Goal: Information Seeking & Learning: Learn about a topic

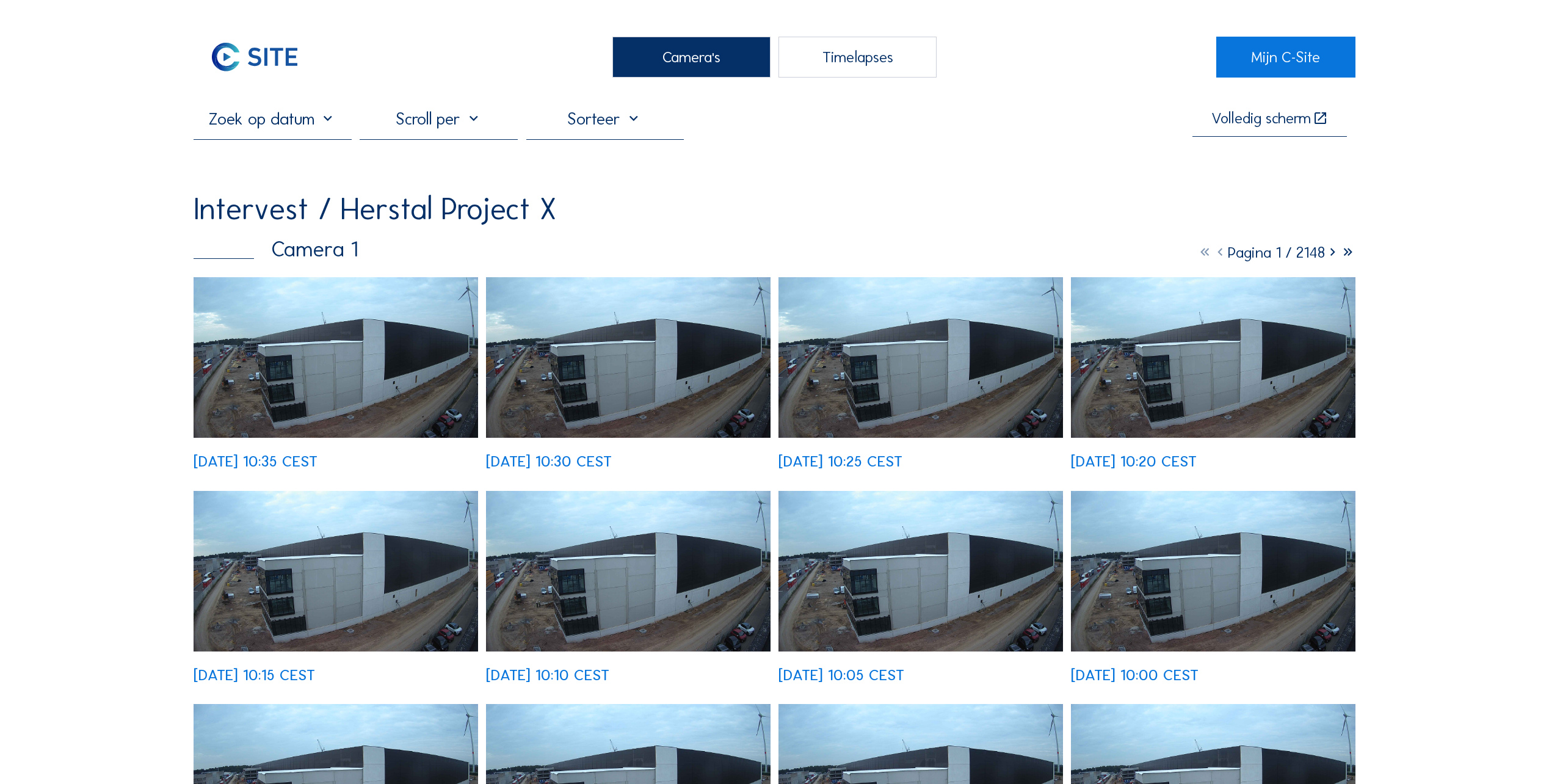
click at [675, 57] on div "Camera's" at bounding box center [691, 57] width 158 height 41
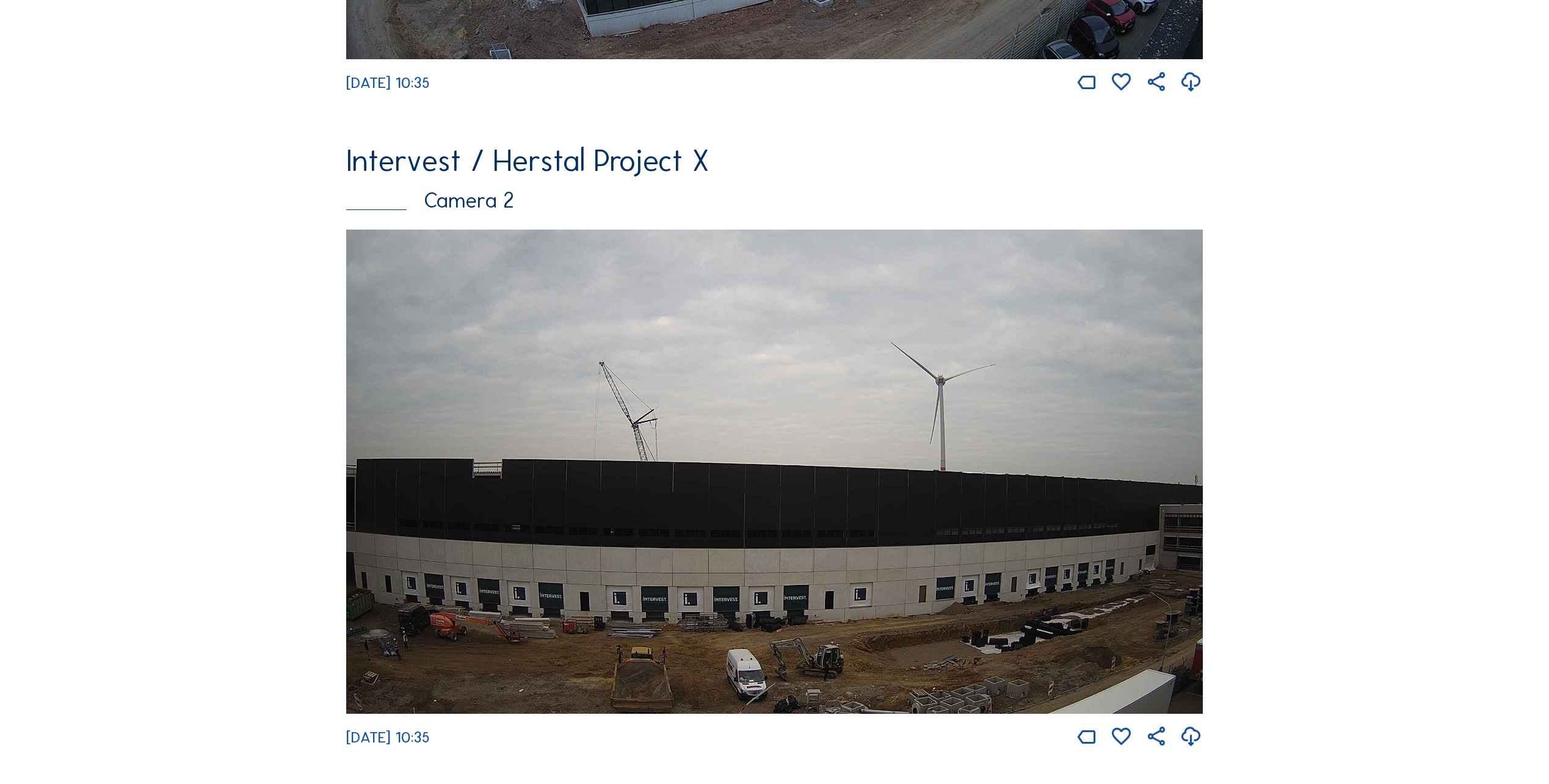
scroll to position [732, 0]
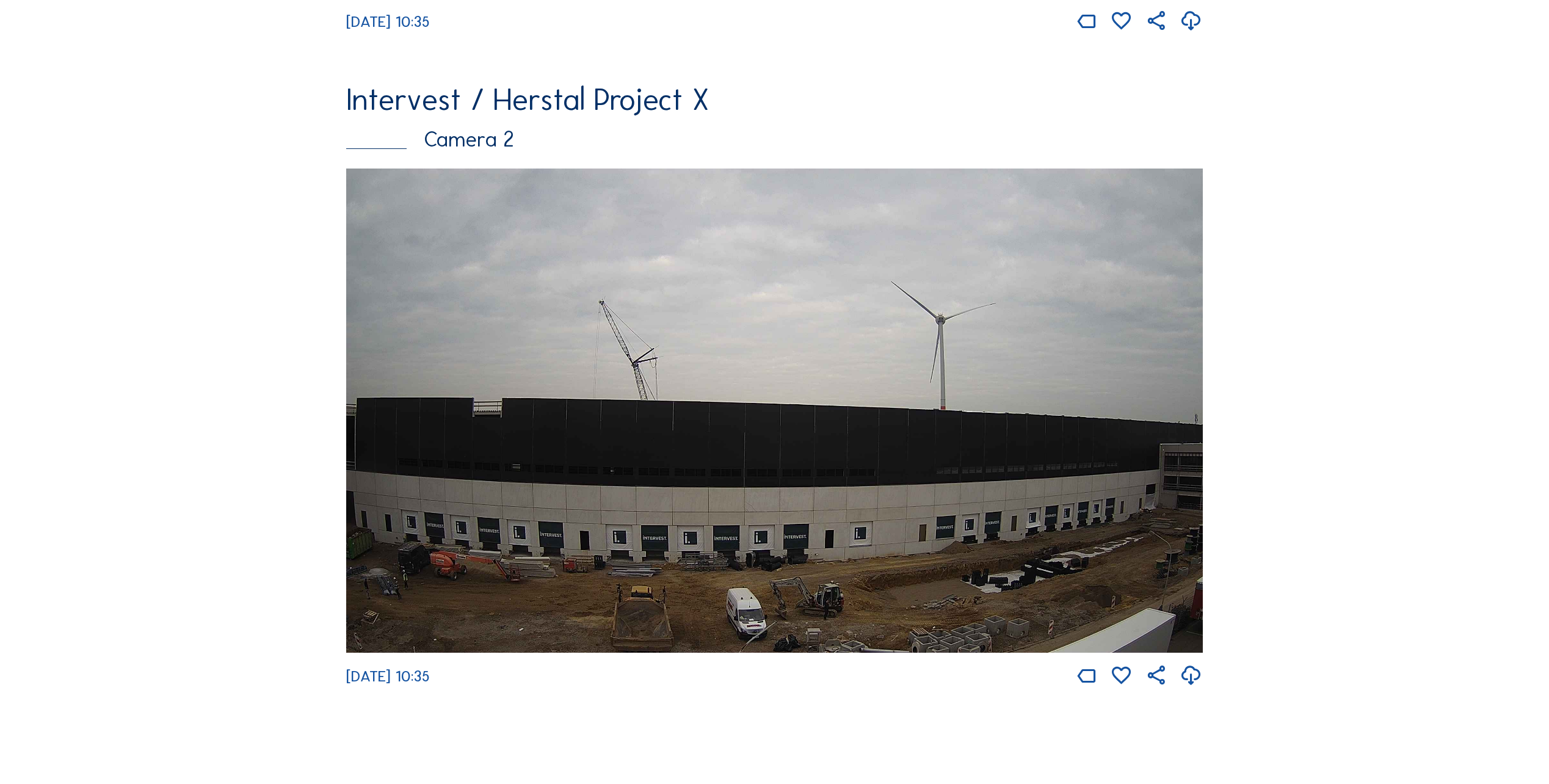
click at [675, 518] on img at bounding box center [774, 410] width 857 height 484
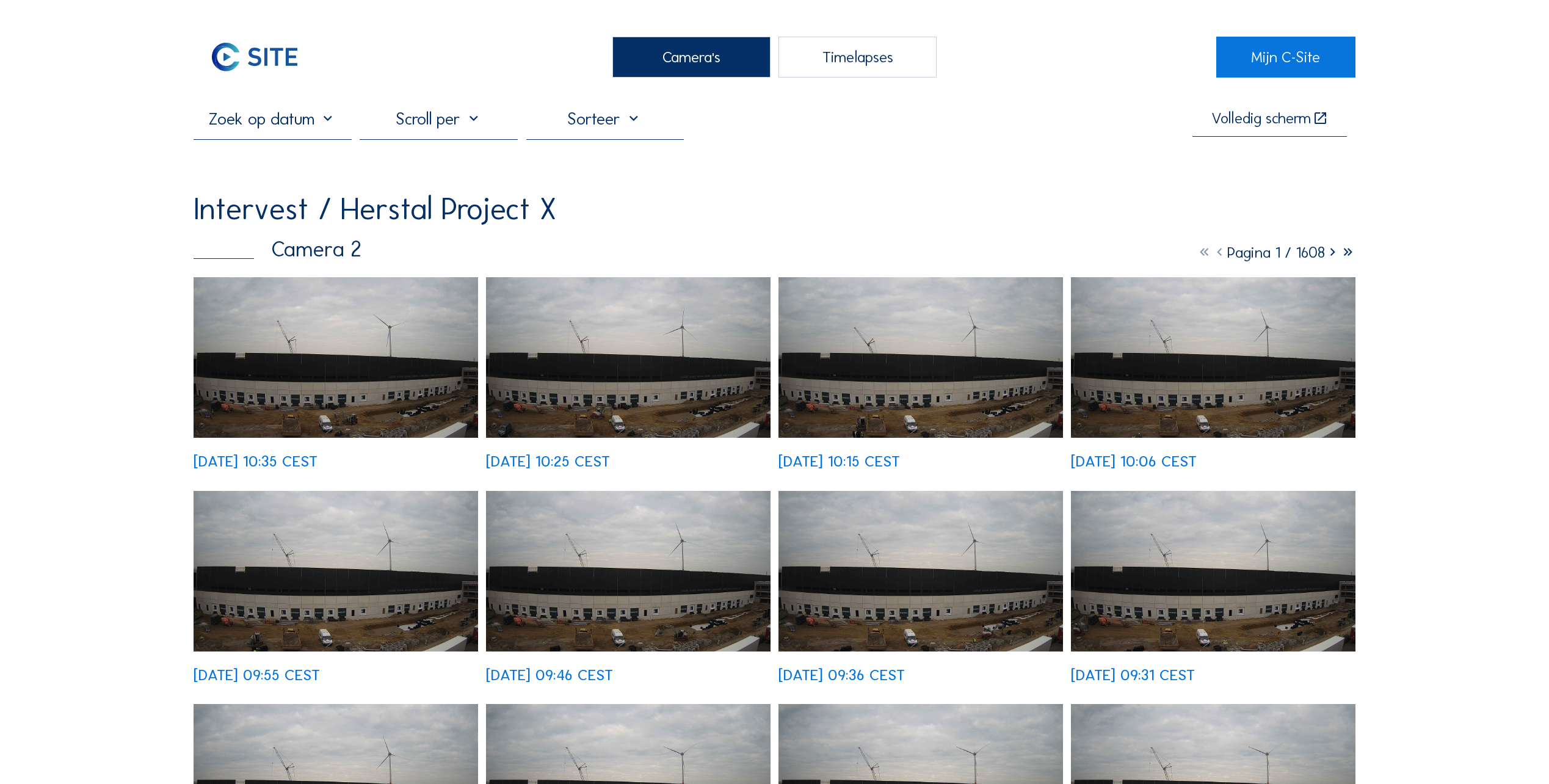
click at [272, 396] on img at bounding box center [335, 358] width 284 height 160
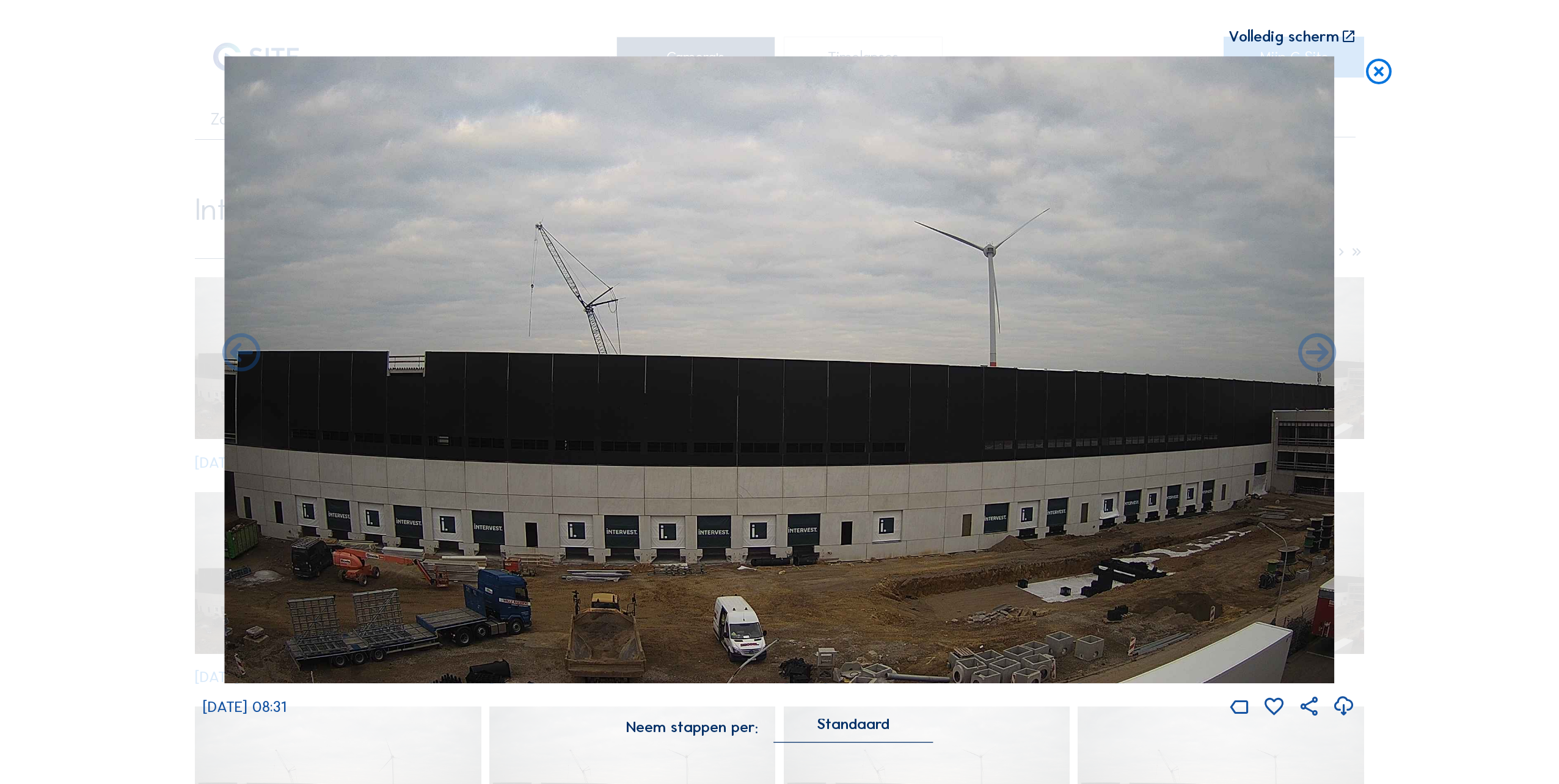
click at [1378, 67] on icon at bounding box center [1379, 72] width 31 height 32
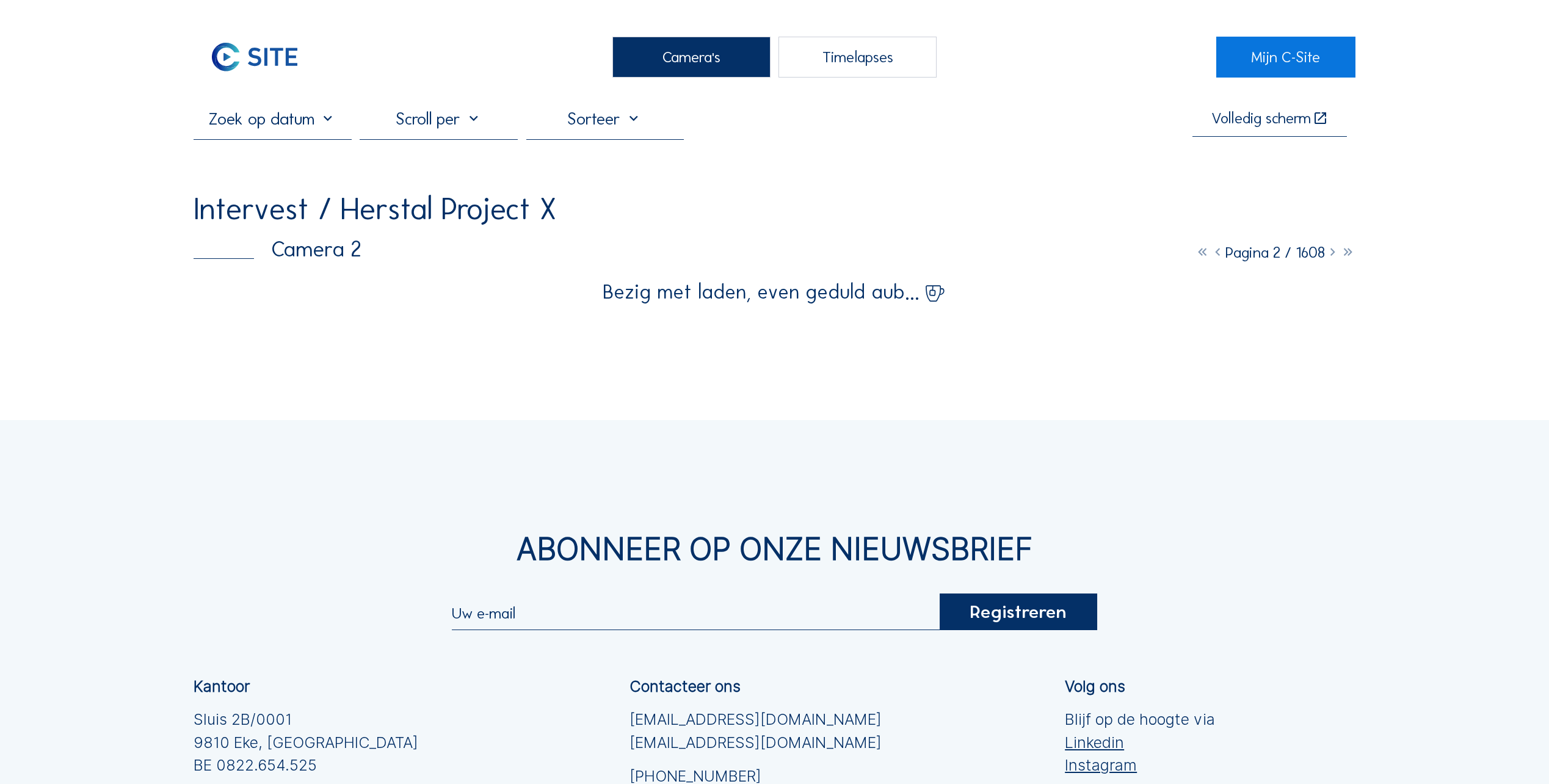
click at [423, 123] on div at bounding box center [438, 124] width 158 height 31
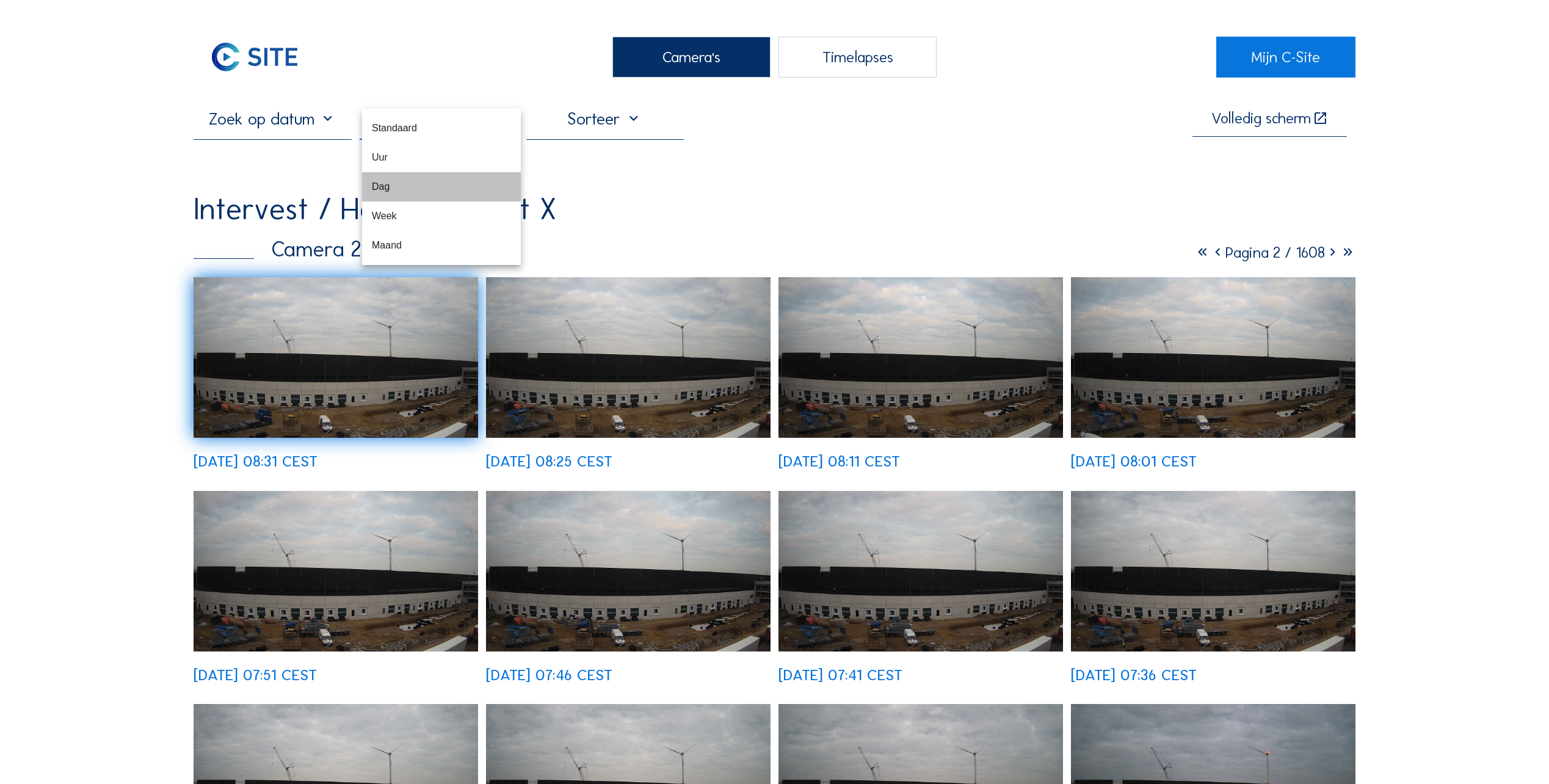
click at [398, 189] on div "Dag" at bounding box center [441, 186] width 139 height 11
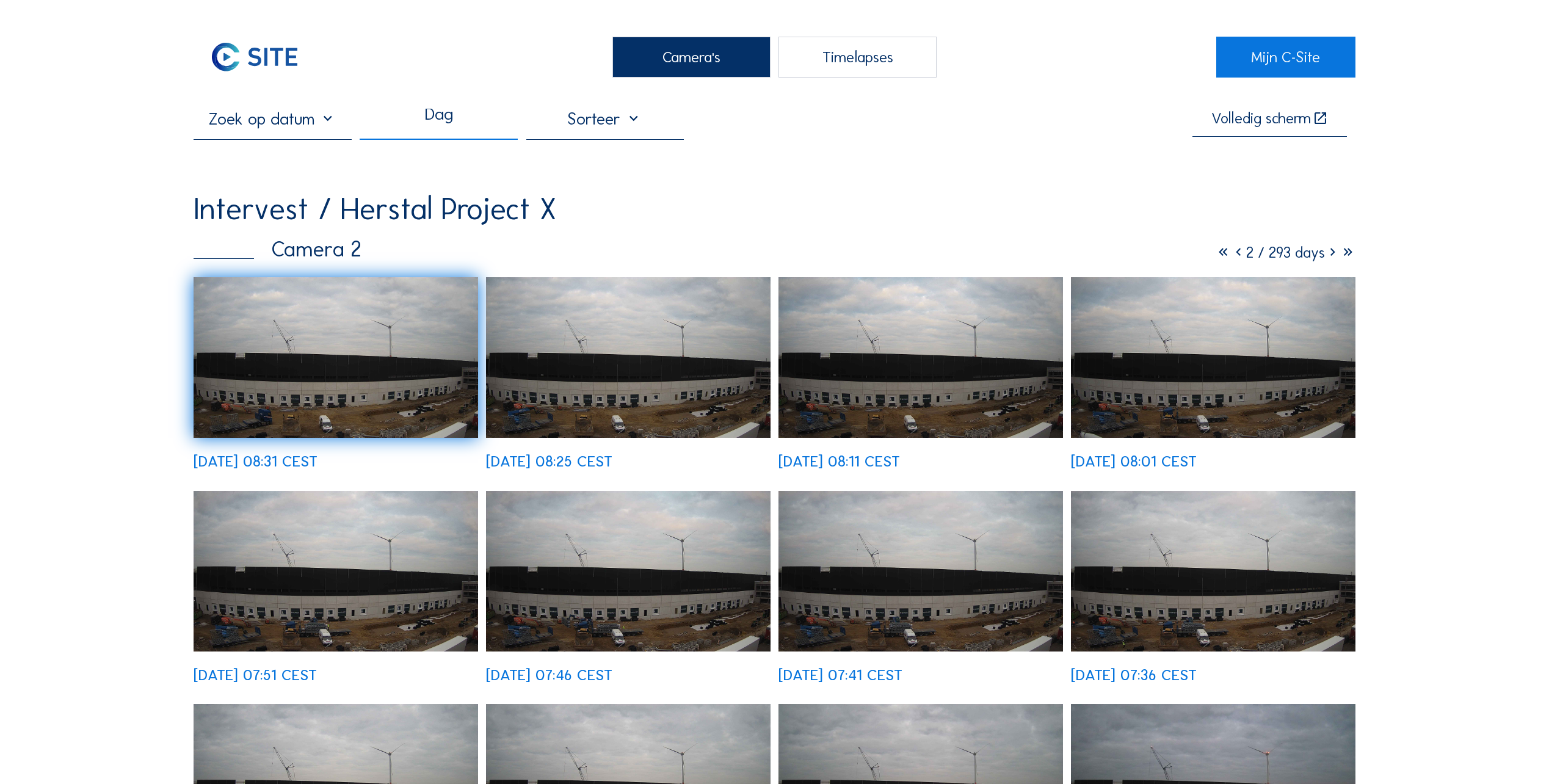
click at [1183, 381] on img at bounding box center [1213, 358] width 284 height 160
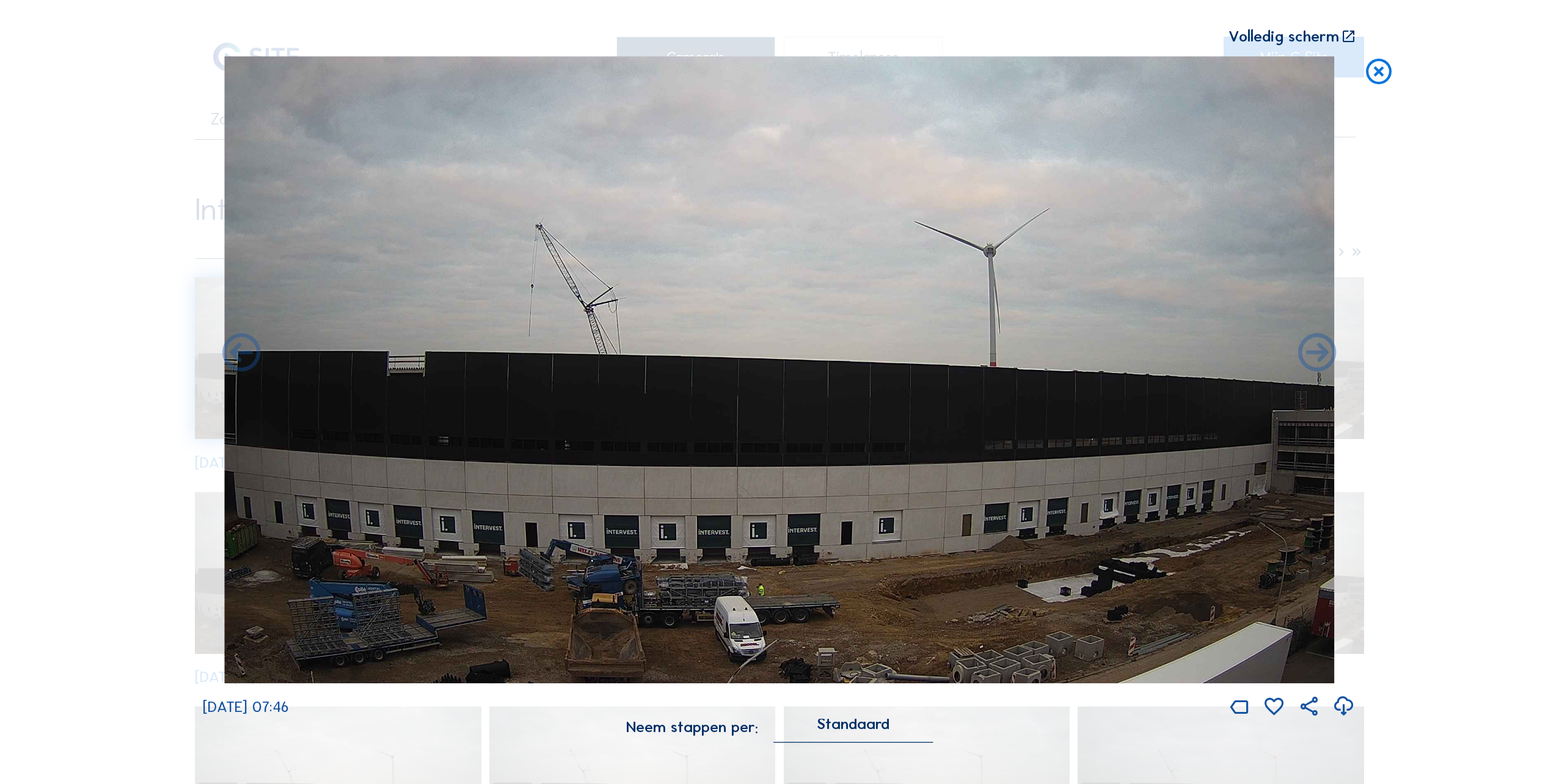
click at [1371, 73] on icon at bounding box center [1379, 72] width 31 height 32
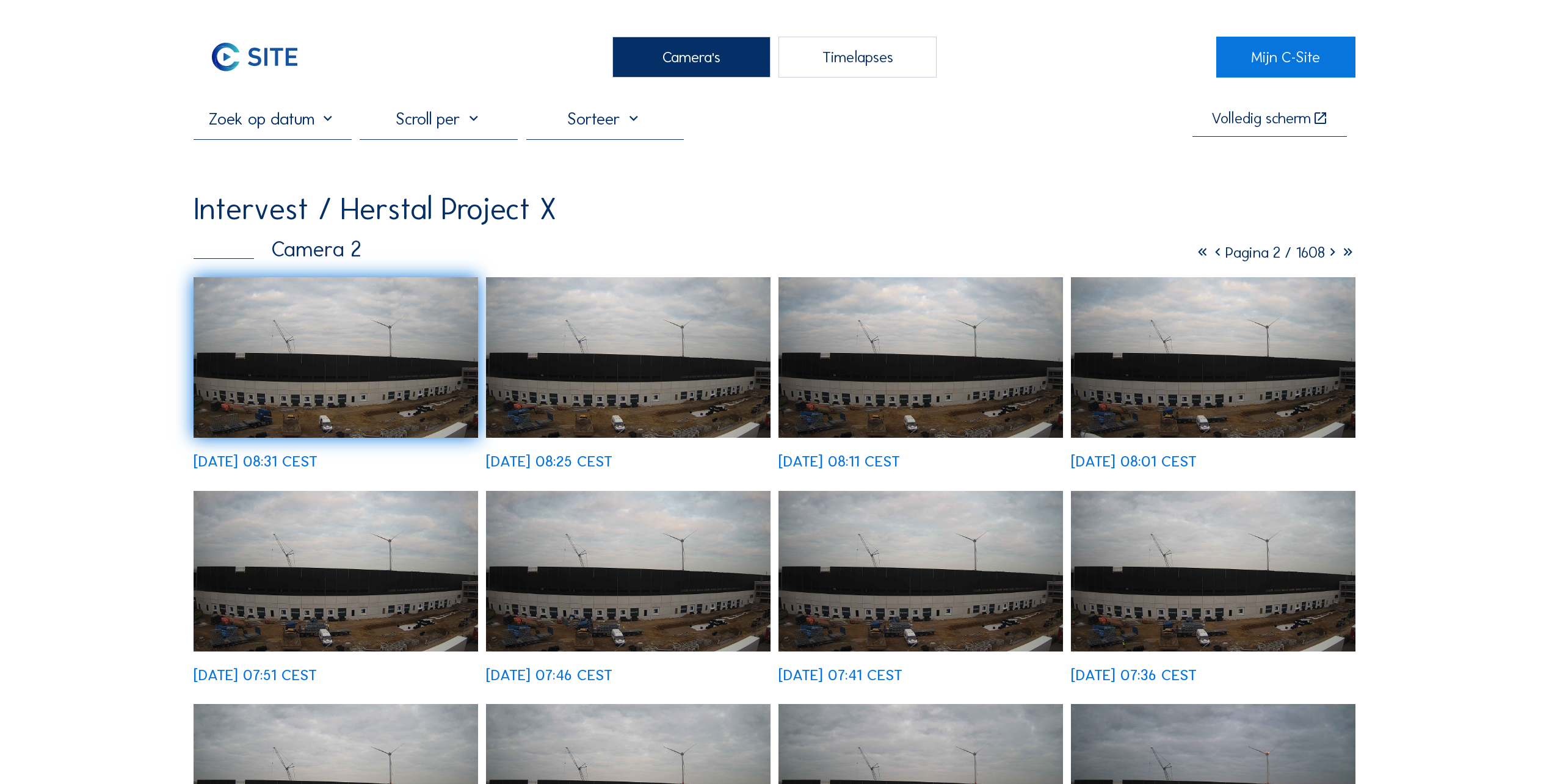
click at [429, 127] on div at bounding box center [438, 124] width 158 height 31
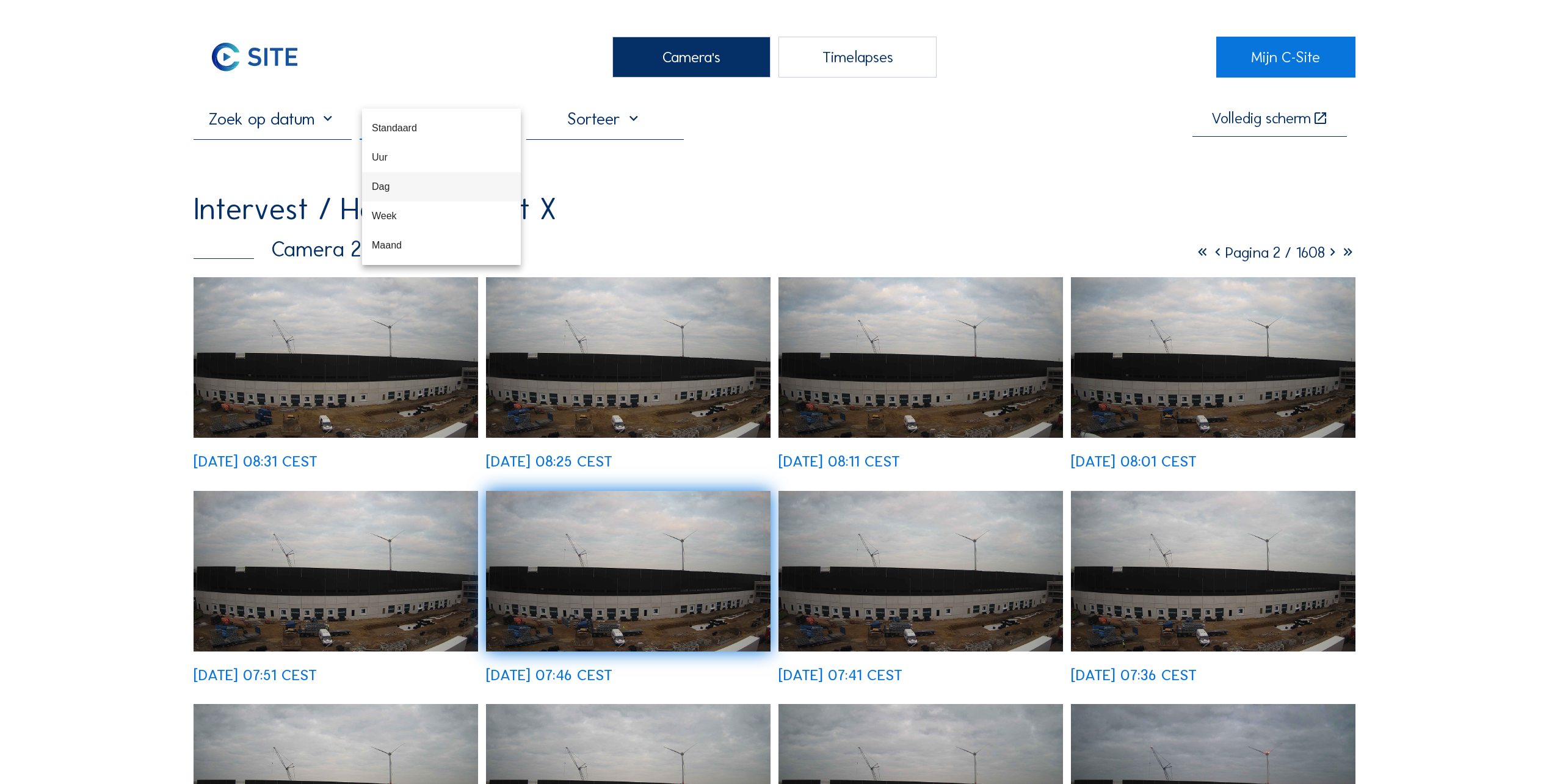
click at [388, 188] on div "Dag" at bounding box center [441, 186] width 139 height 11
click at [309, 362] on img at bounding box center [335, 358] width 284 height 160
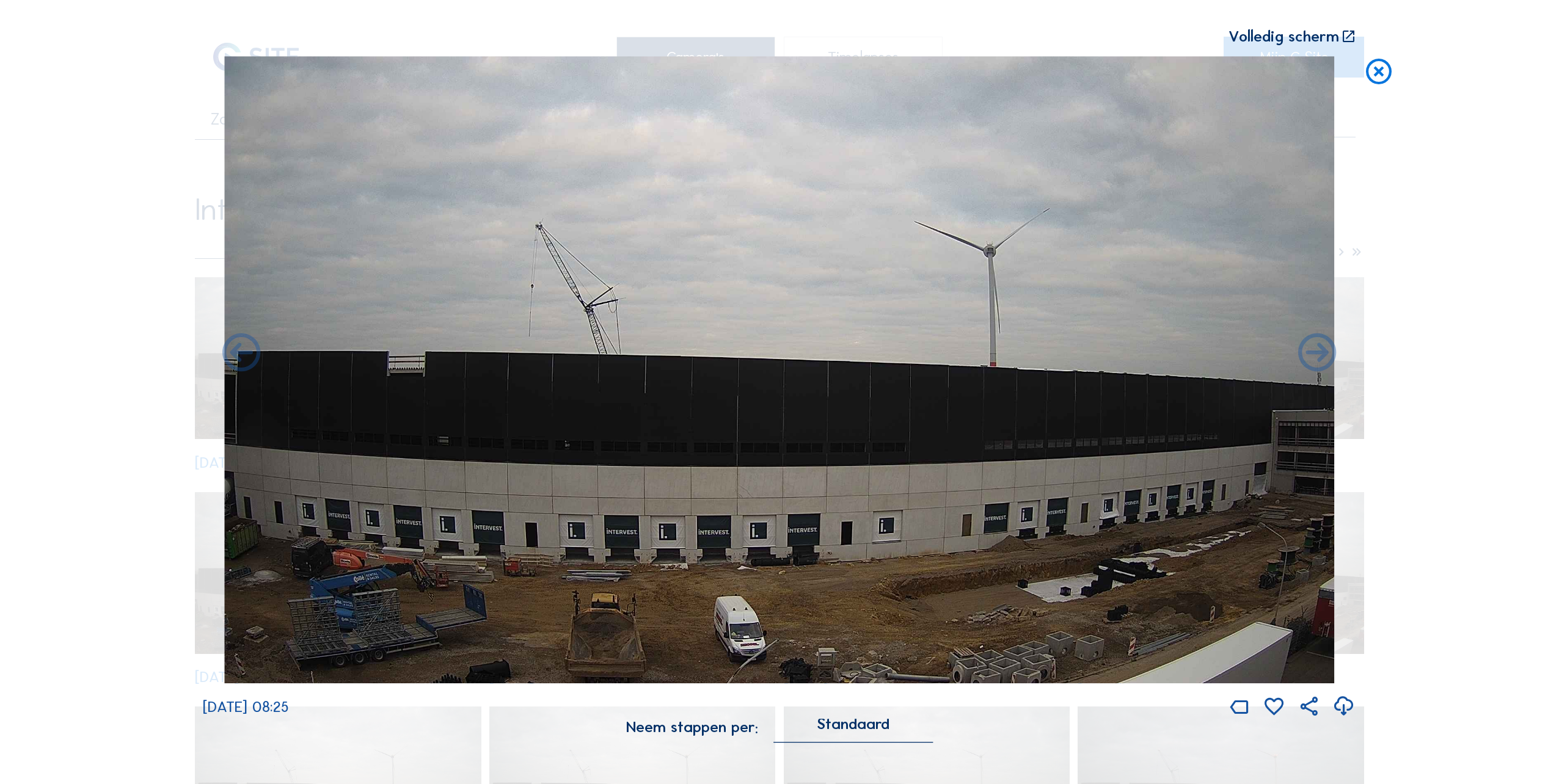
click at [1380, 73] on icon at bounding box center [1379, 72] width 31 height 32
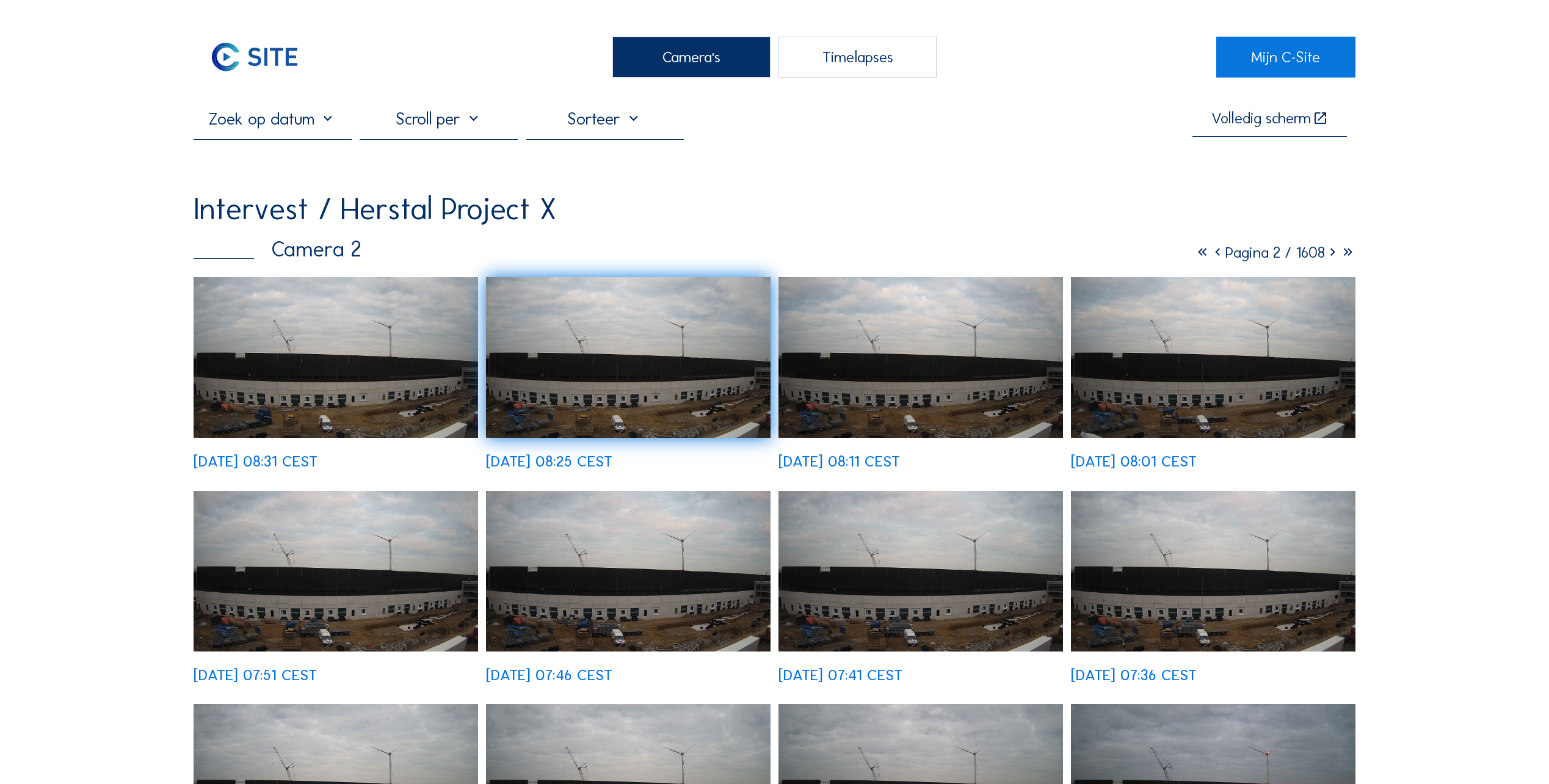
click at [426, 115] on div at bounding box center [438, 124] width 158 height 31
click at [394, 186] on div "Dag" at bounding box center [441, 186] width 139 height 11
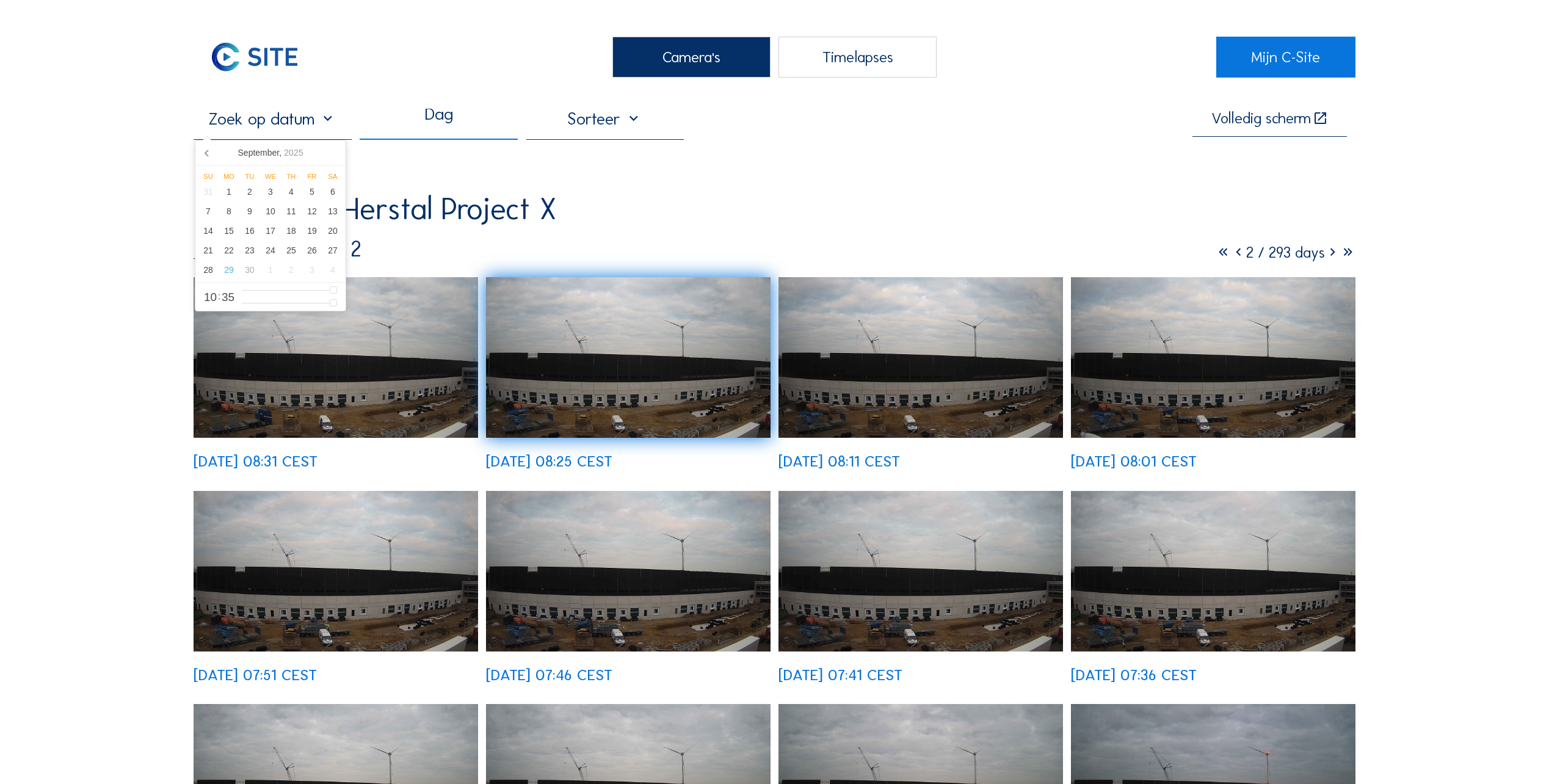
click at [330, 122] on input "text" at bounding box center [272, 119] width 158 height 20
click at [245, 252] on div "23" at bounding box center [249, 250] width 21 height 20
type input "[DATE] 10:35"
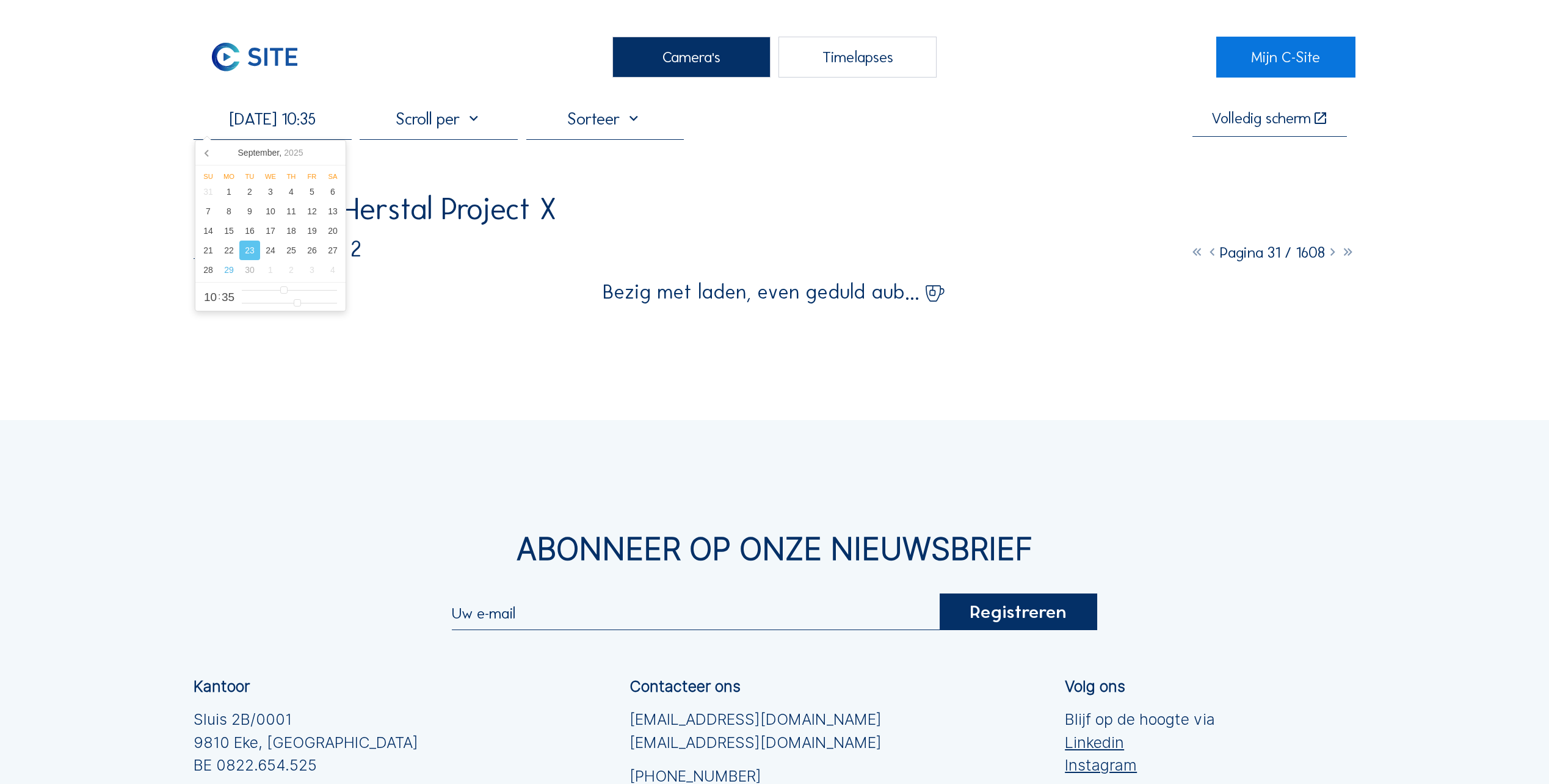
click at [595, 127] on div at bounding box center [605, 124] width 158 height 31
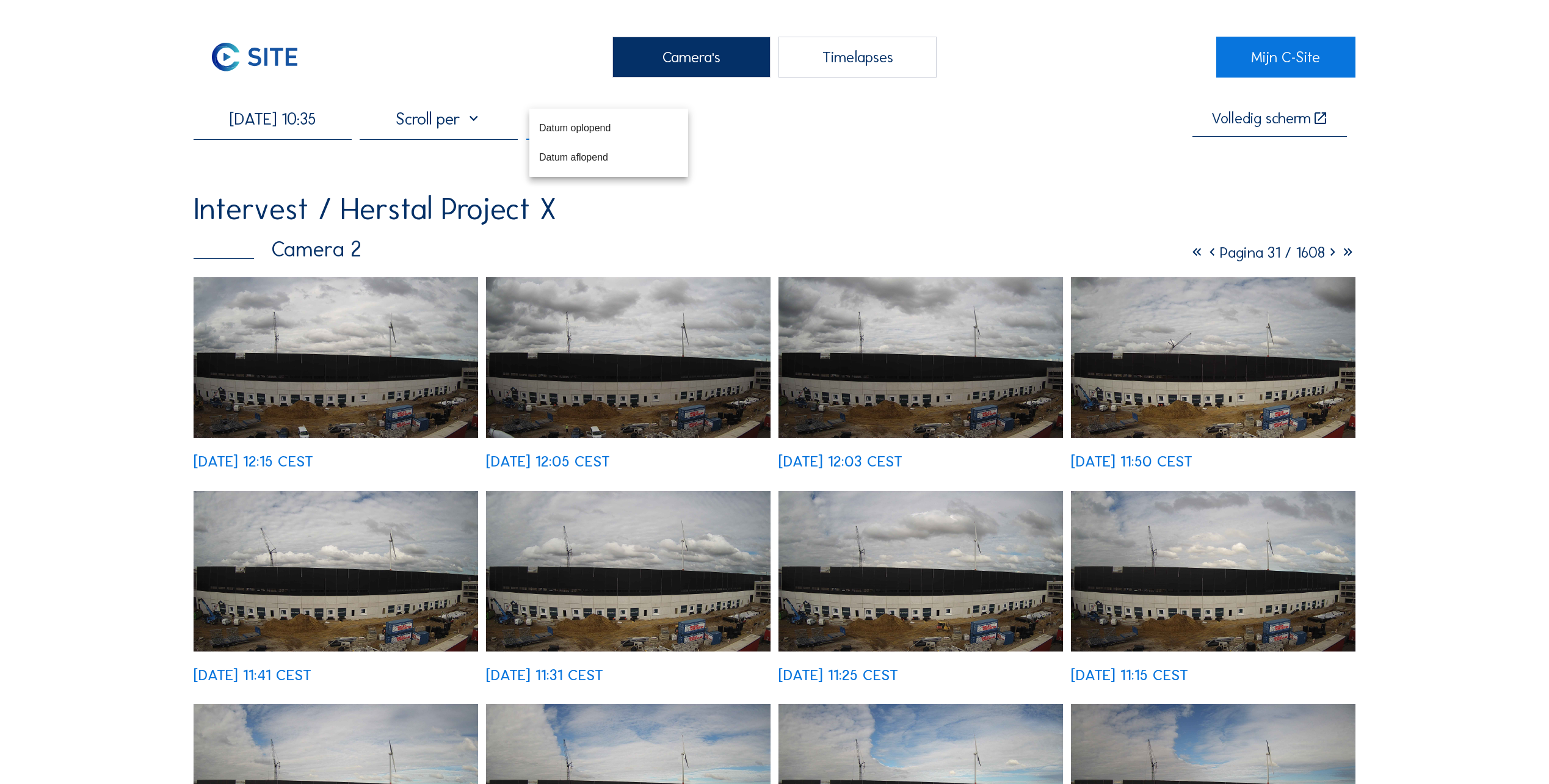
click at [1205, 257] on icon at bounding box center [1212, 253] width 15 height 19
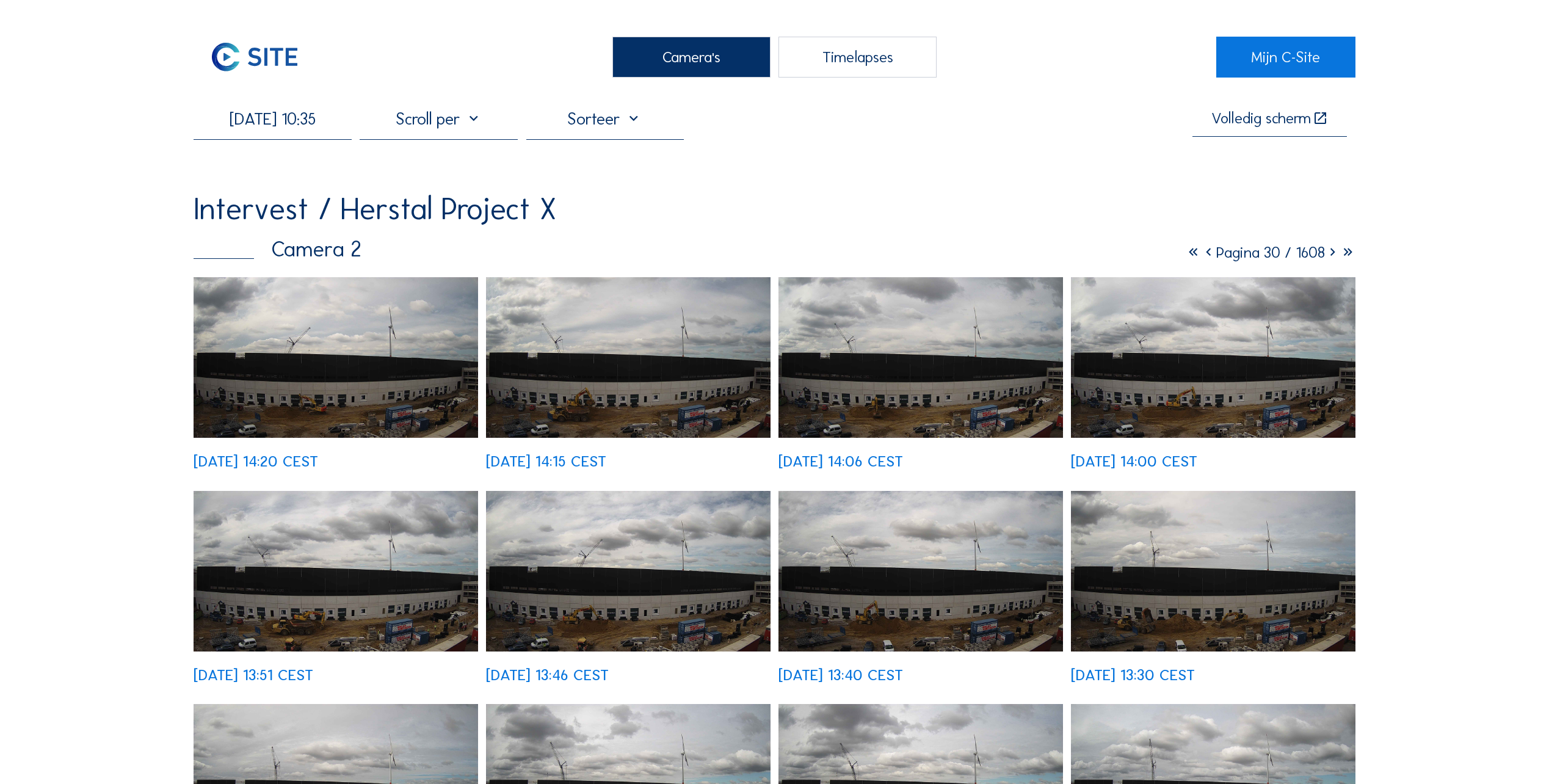
click at [1201, 257] on icon at bounding box center [1209, 253] width 15 height 19
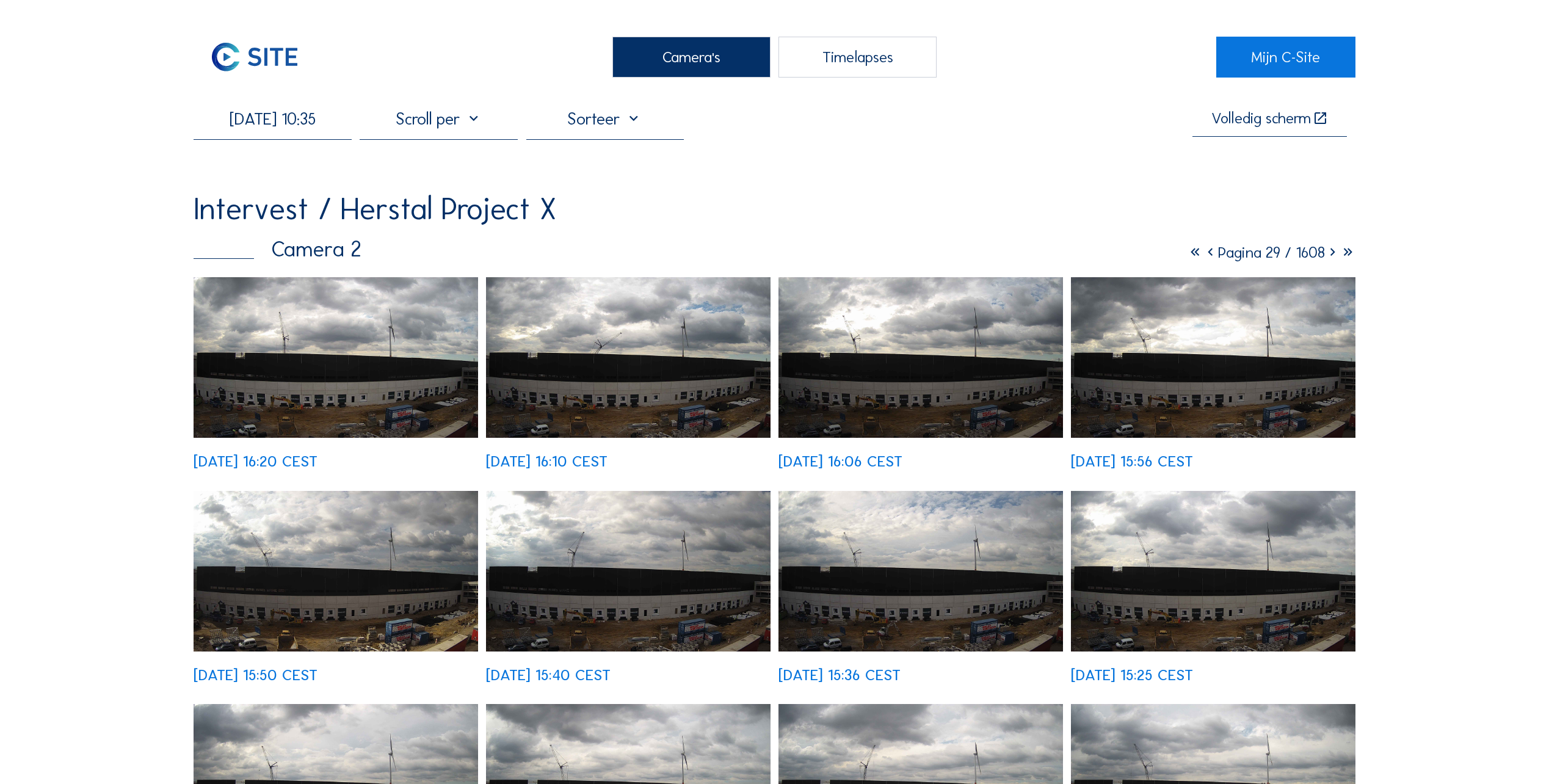
click at [1203, 258] on icon at bounding box center [1210, 253] width 15 height 19
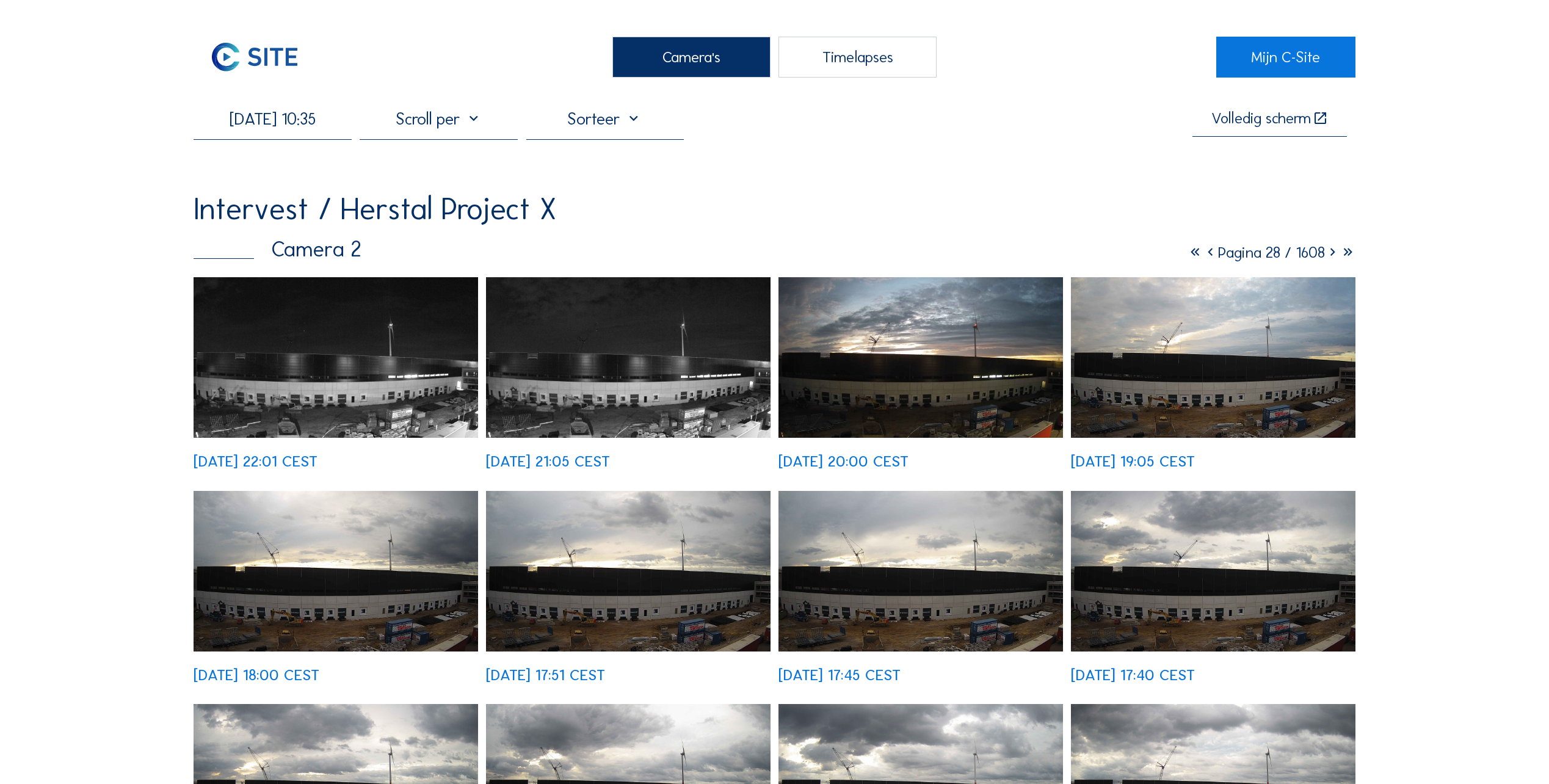
click at [1203, 255] on icon at bounding box center [1210, 253] width 15 height 19
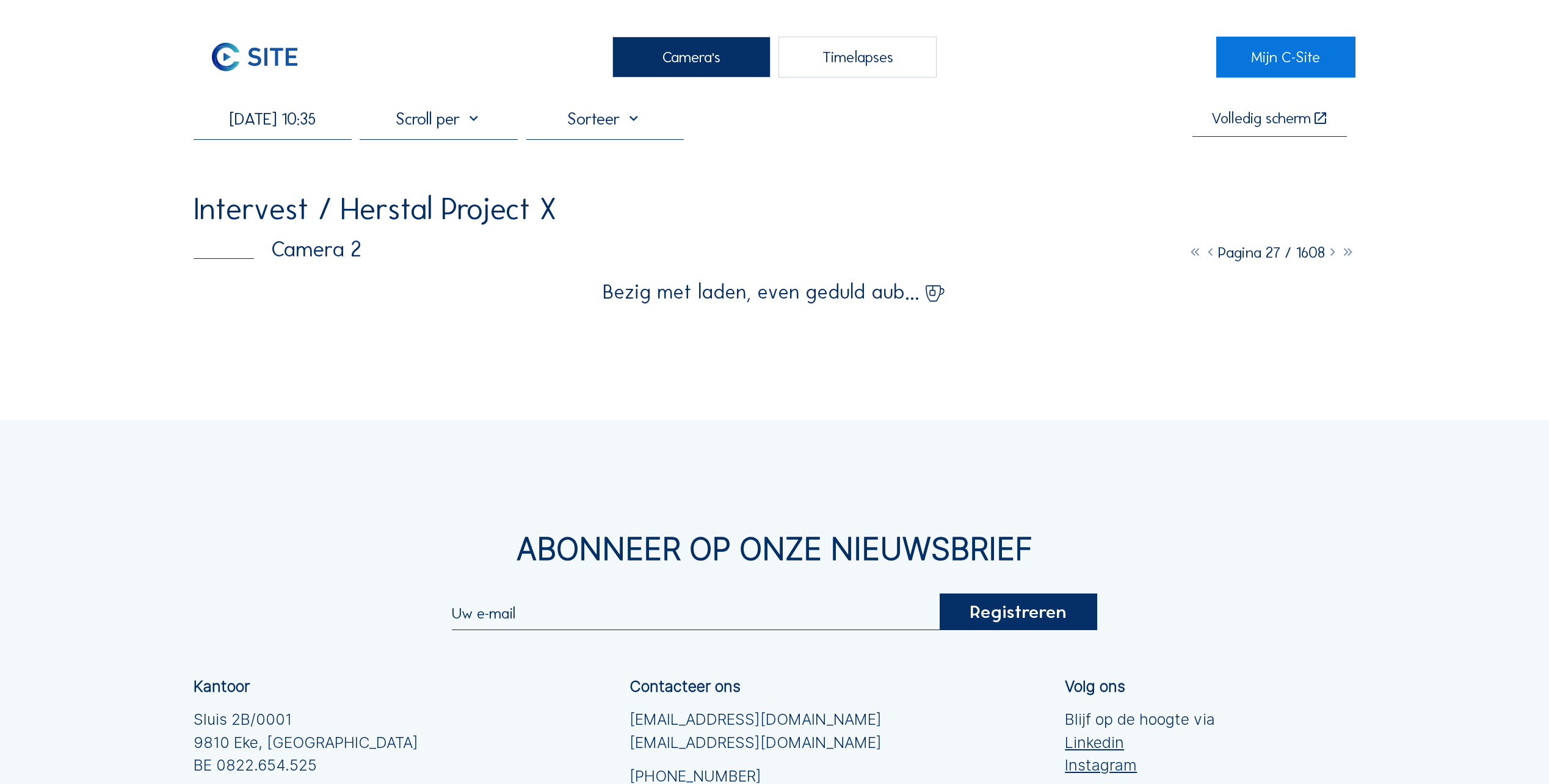
click at [1203, 255] on icon at bounding box center [1210, 253] width 15 height 19
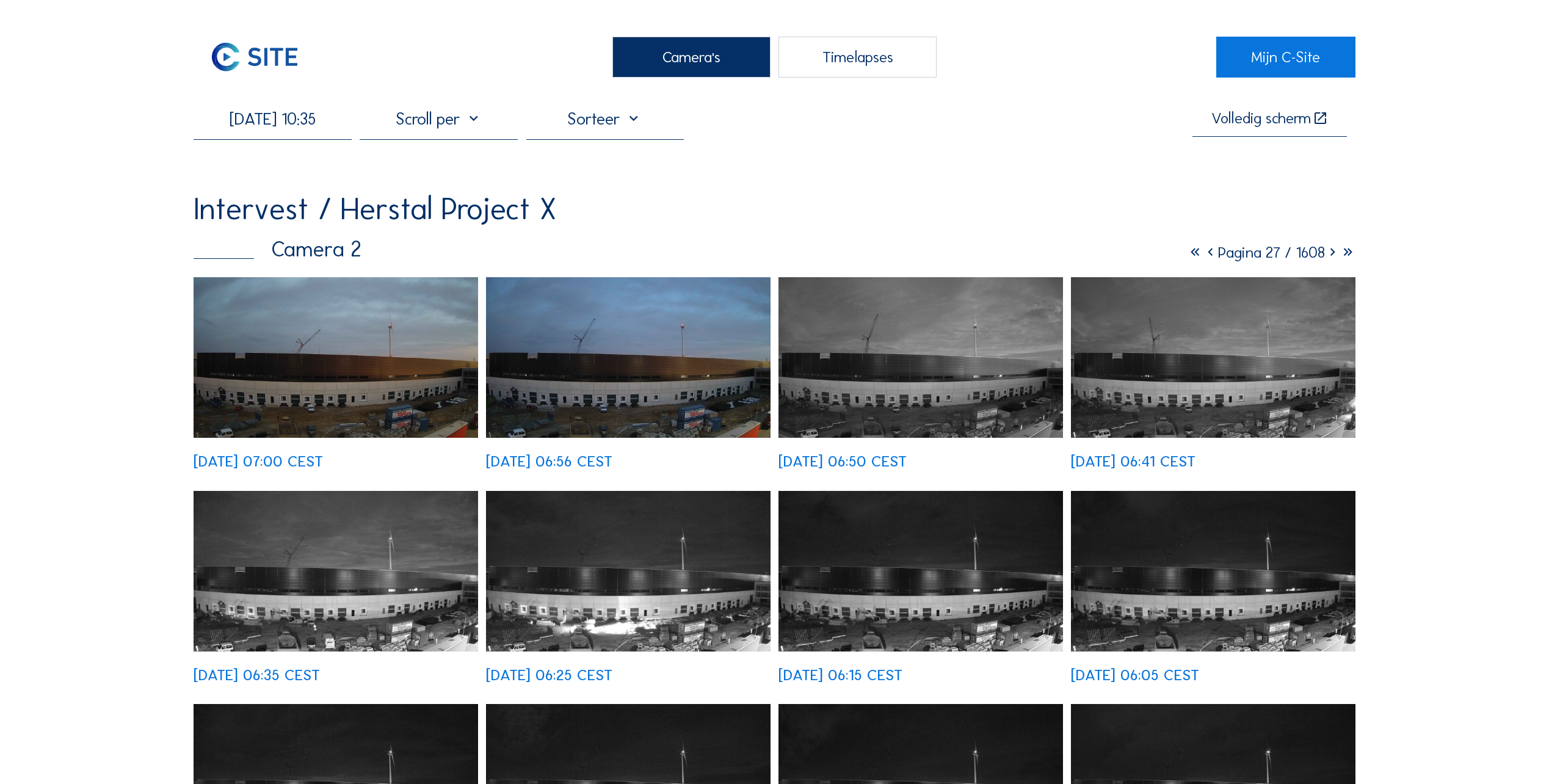
click at [1203, 255] on icon at bounding box center [1210, 253] width 15 height 19
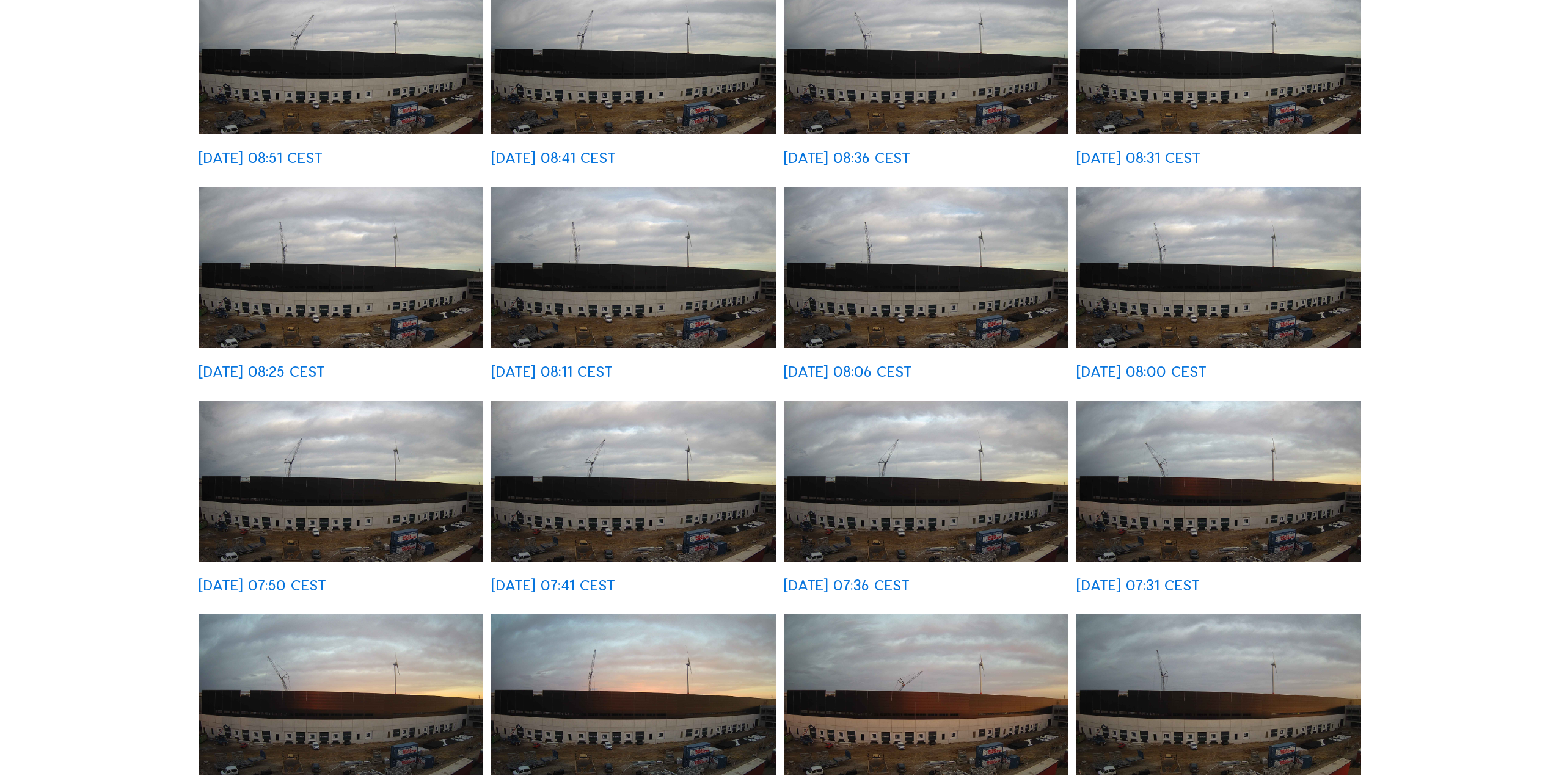
scroll to position [305, 0]
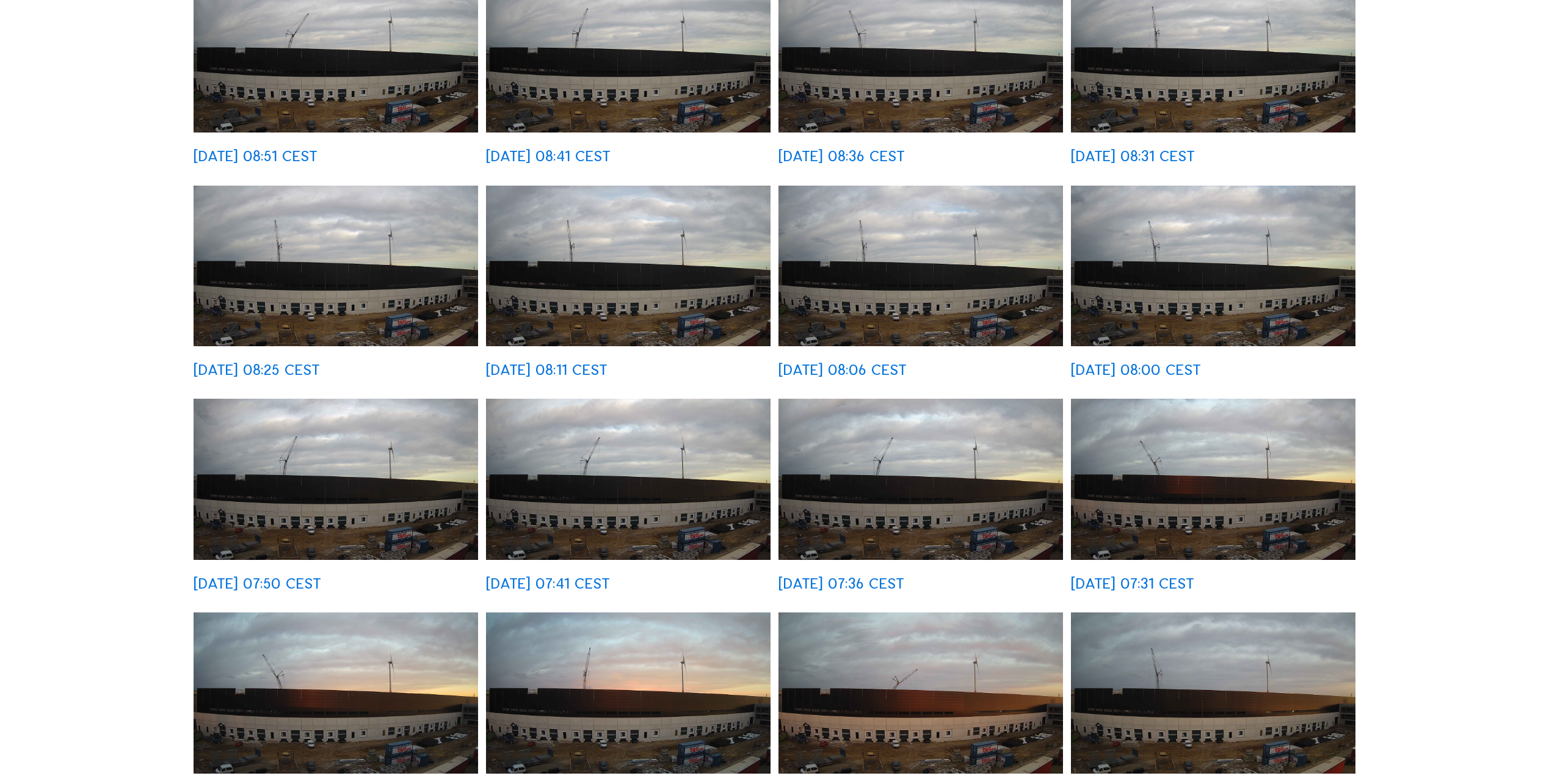
click at [357, 515] on img at bounding box center [335, 479] width 284 height 160
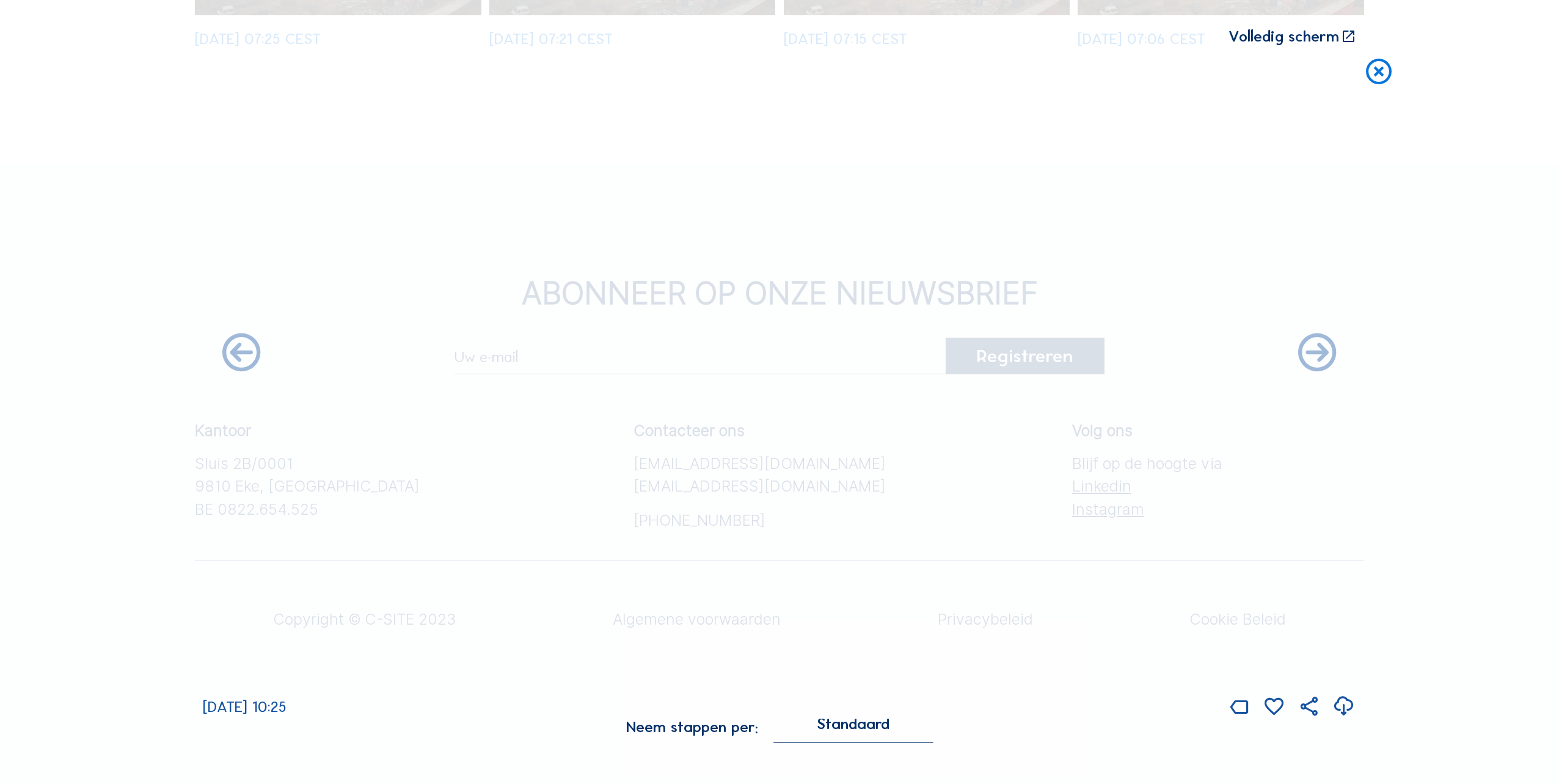
scroll to position [21755, 0]
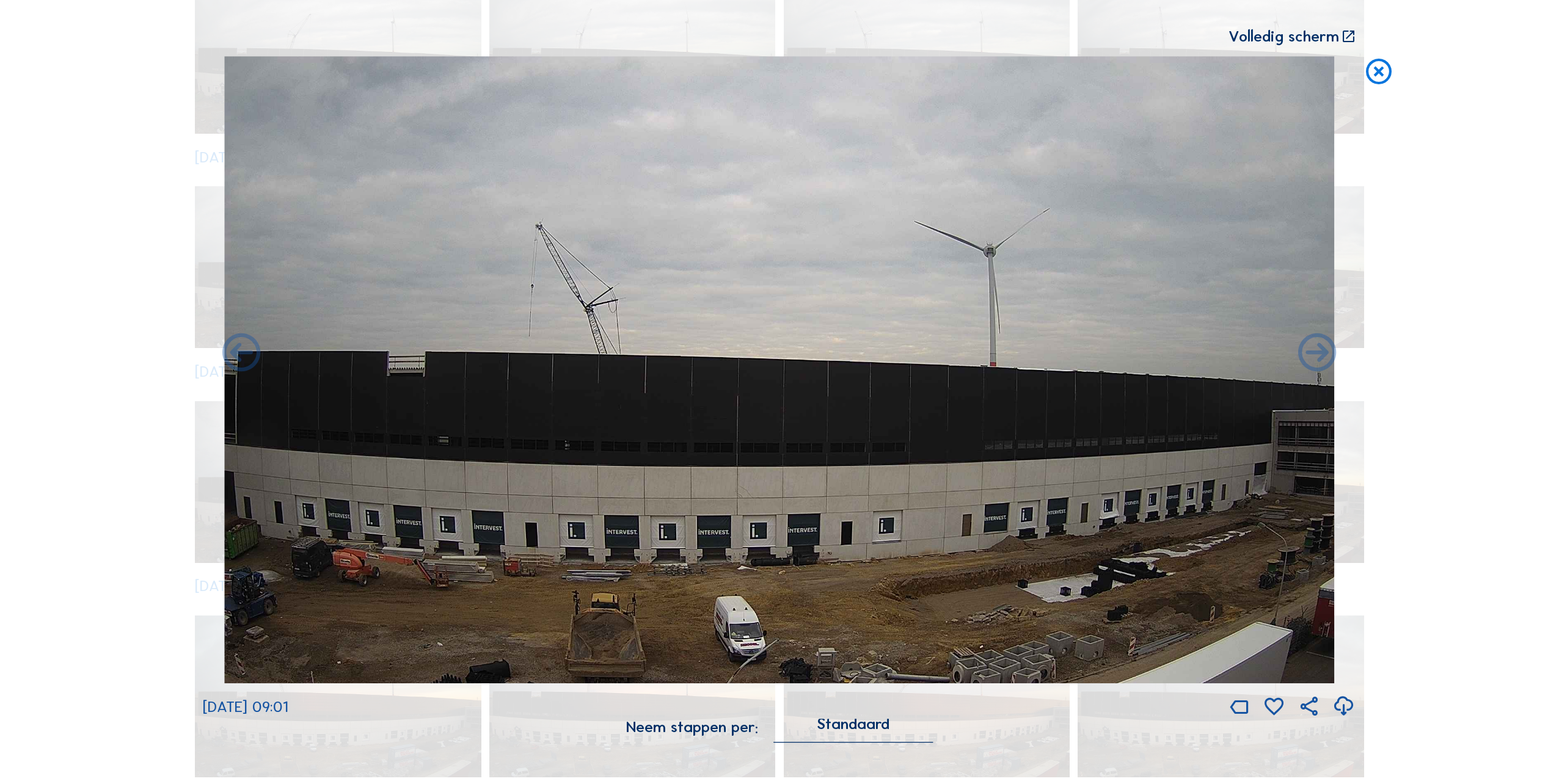
click at [1385, 74] on icon at bounding box center [1379, 72] width 31 height 32
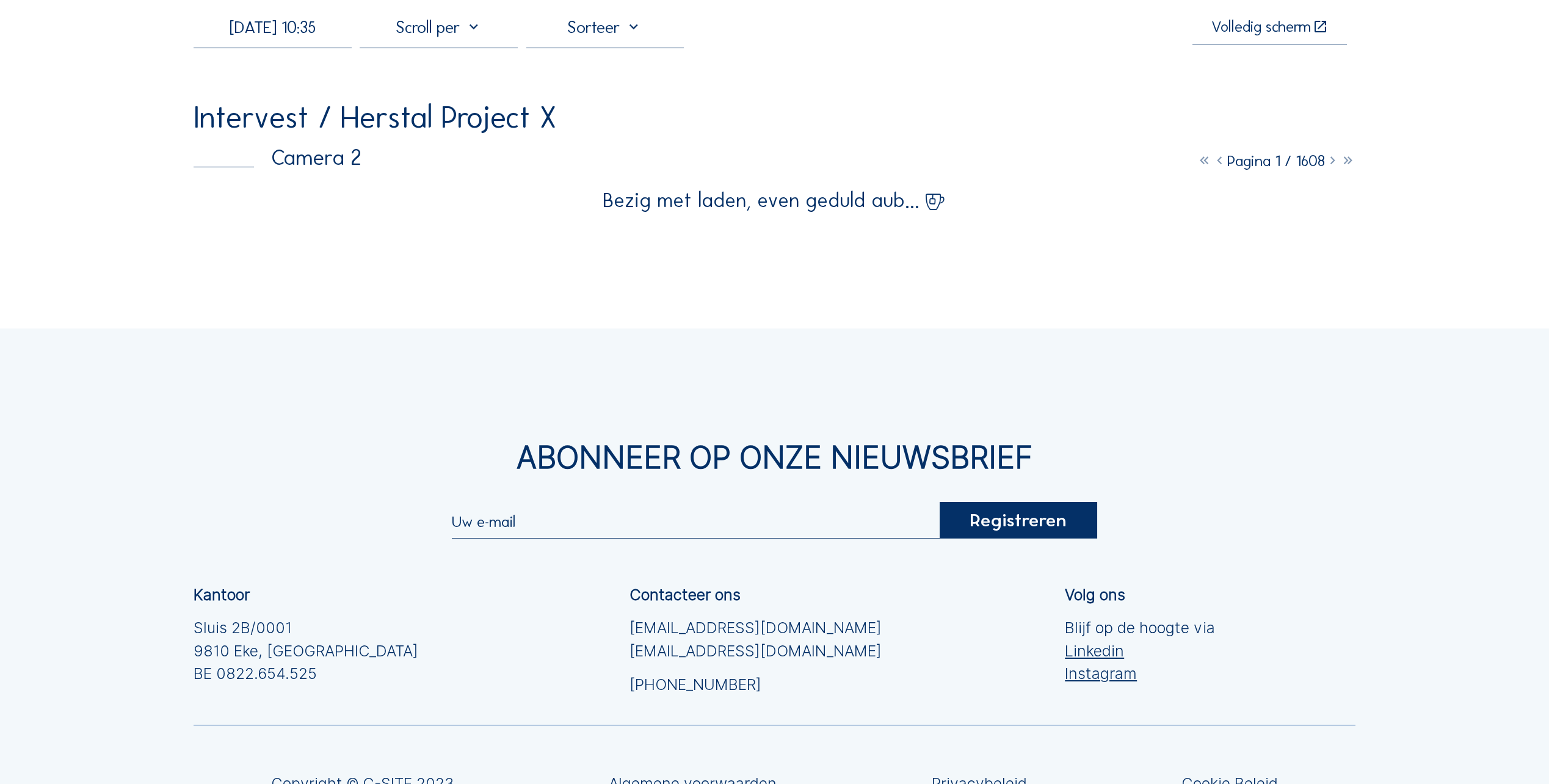
scroll to position [0, 0]
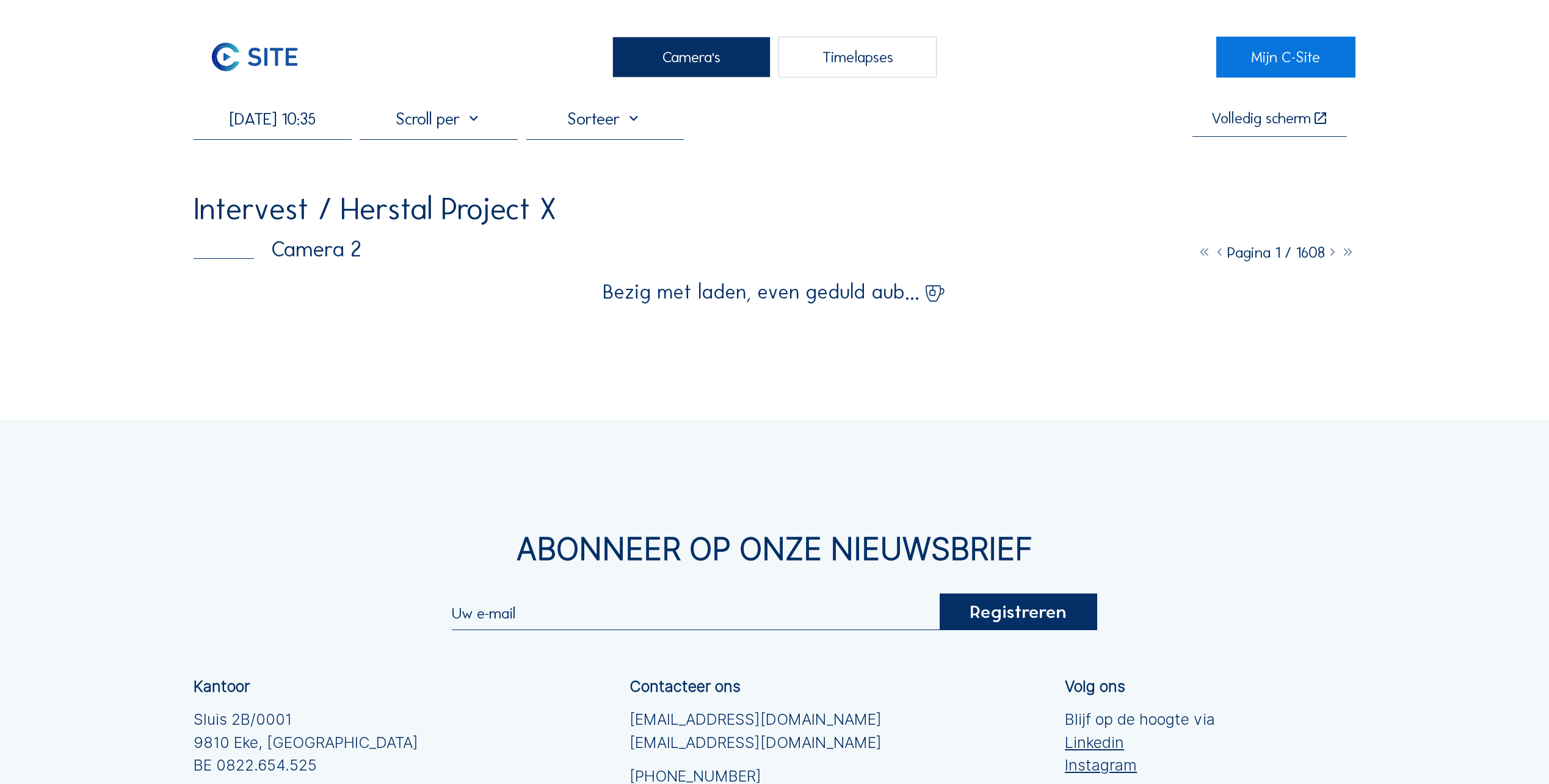
click at [696, 55] on div "Camera's" at bounding box center [691, 57] width 158 height 41
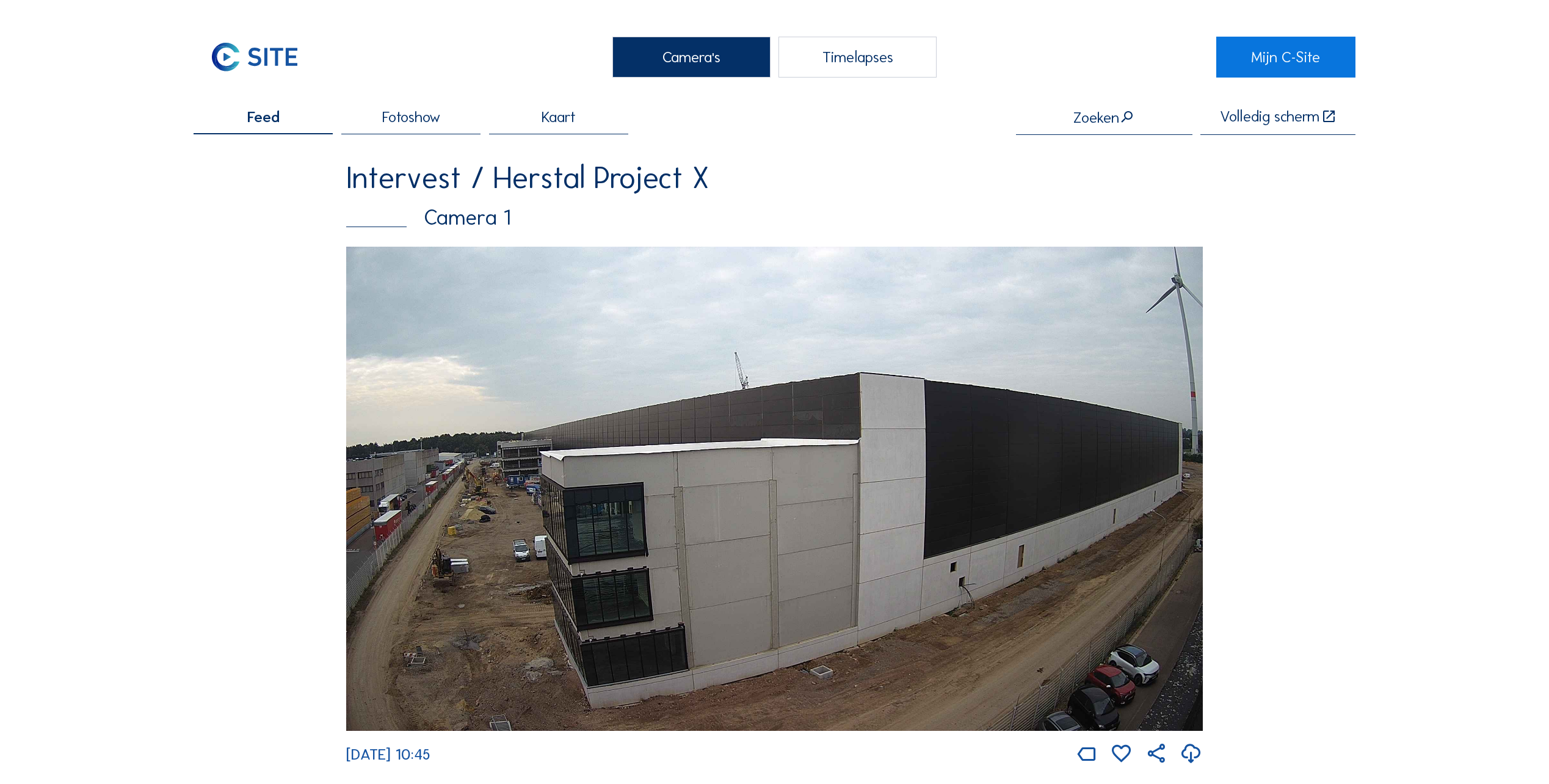
click at [475, 478] on img at bounding box center [774, 489] width 857 height 484
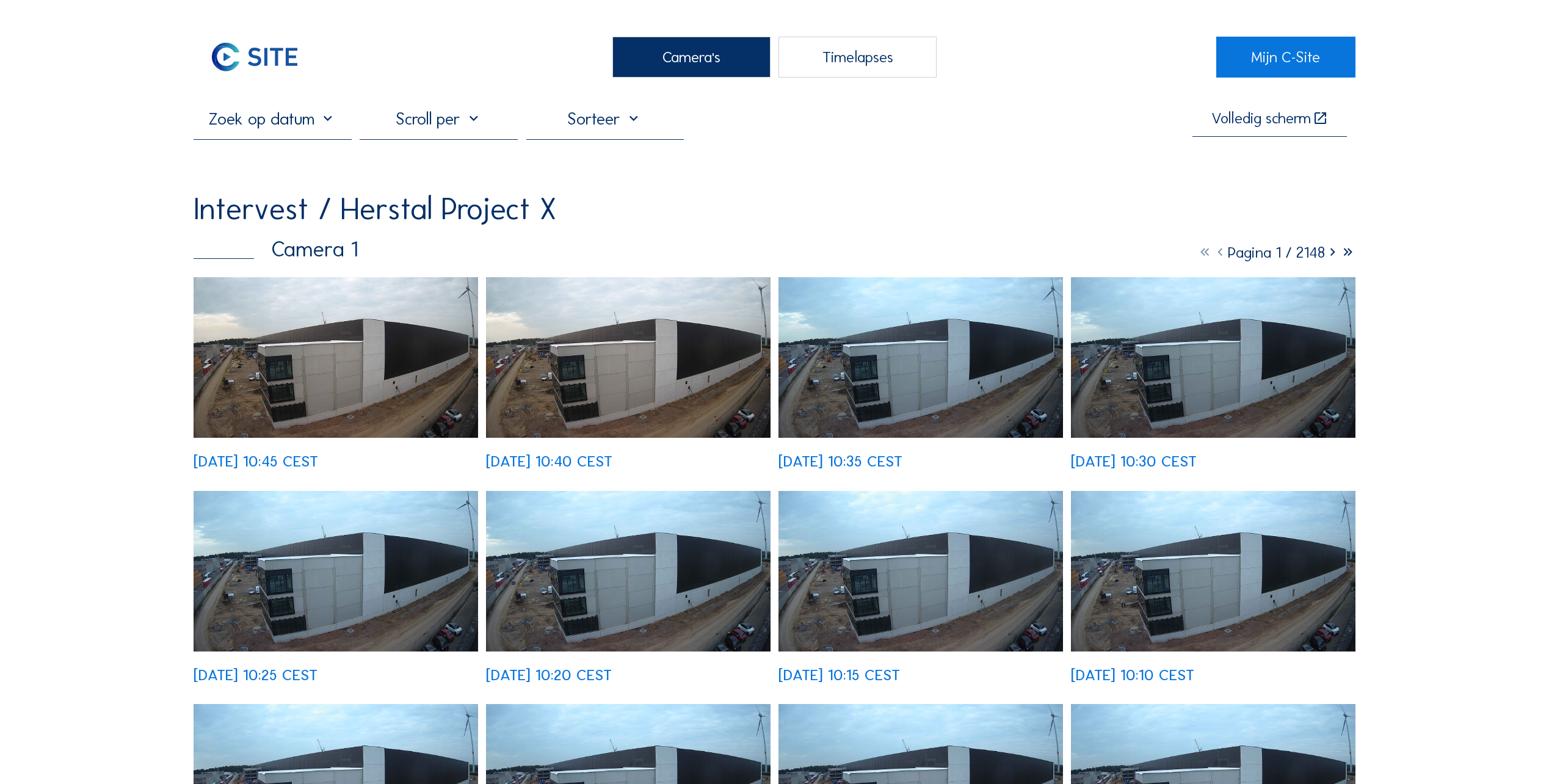
click at [319, 387] on img at bounding box center [335, 358] width 284 height 160
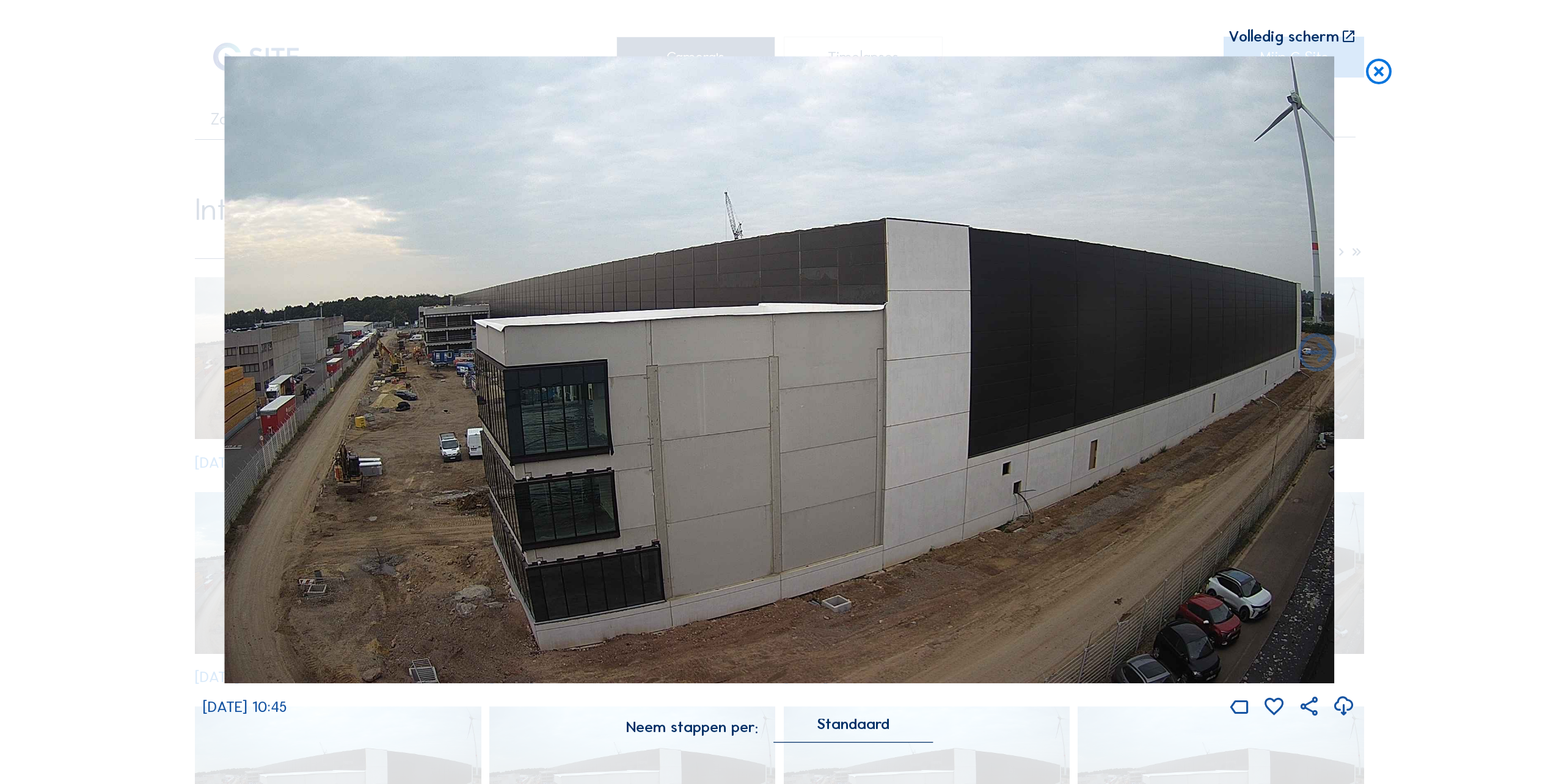
click at [1368, 77] on icon at bounding box center [1379, 72] width 31 height 32
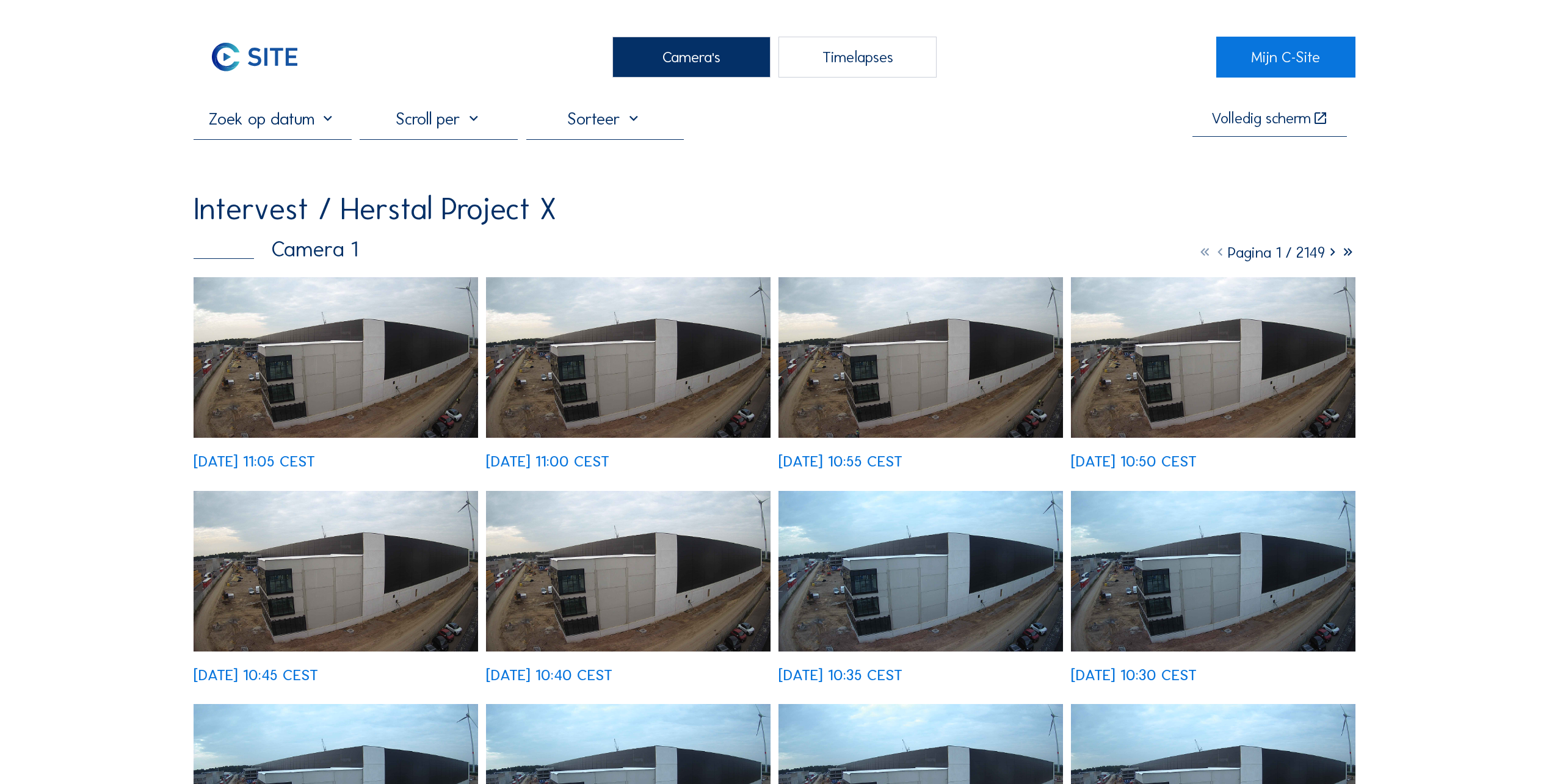
click at [687, 61] on div "Camera's" at bounding box center [691, 57] width 158 height 41
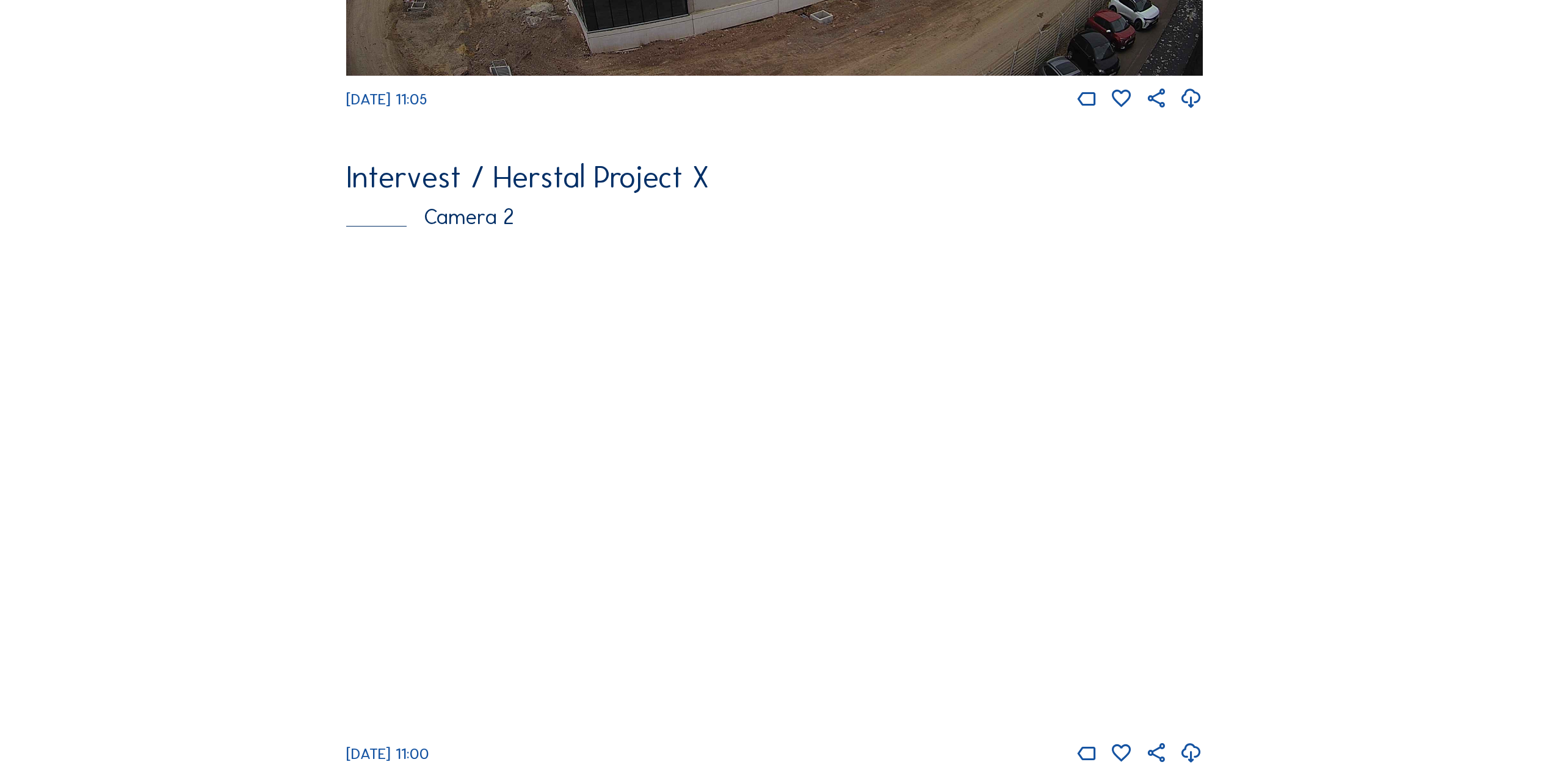
scroll to position [671, 0]
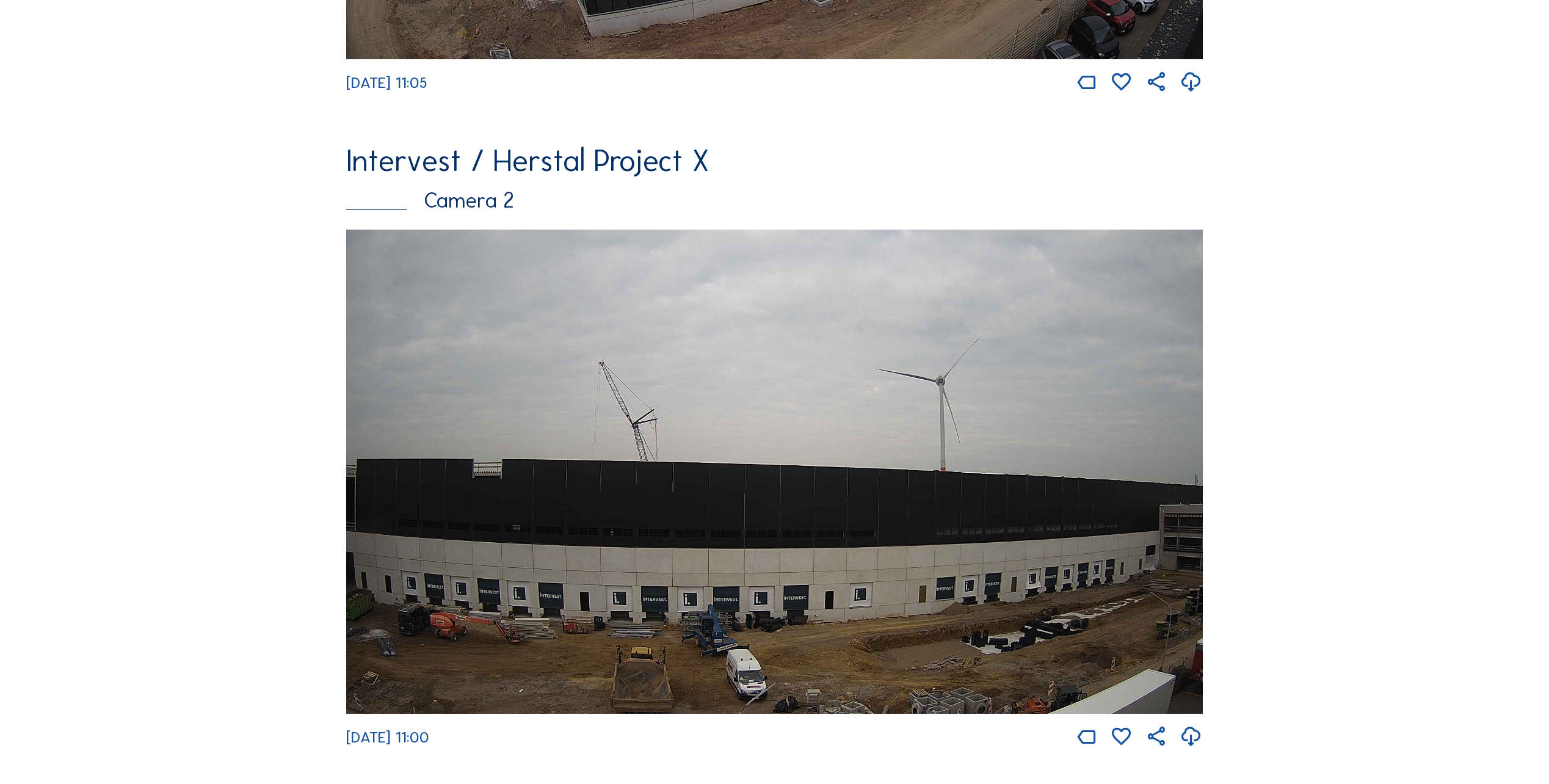
click at [671, 515] on img at bounding box center [774, 472] width 857 height 484
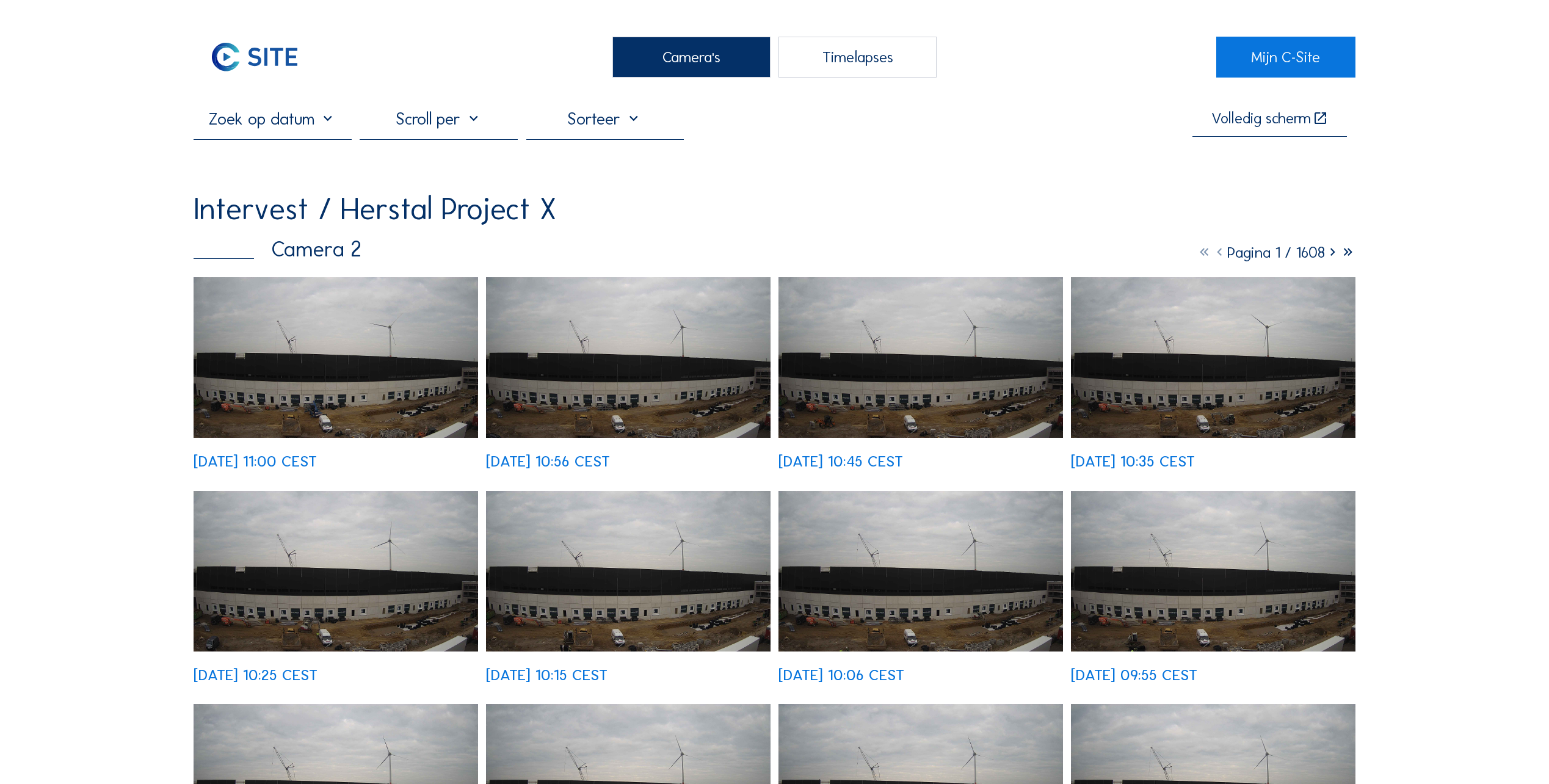
click at [307, 378] on img at bounding box center [335, 358] width 284 height 160
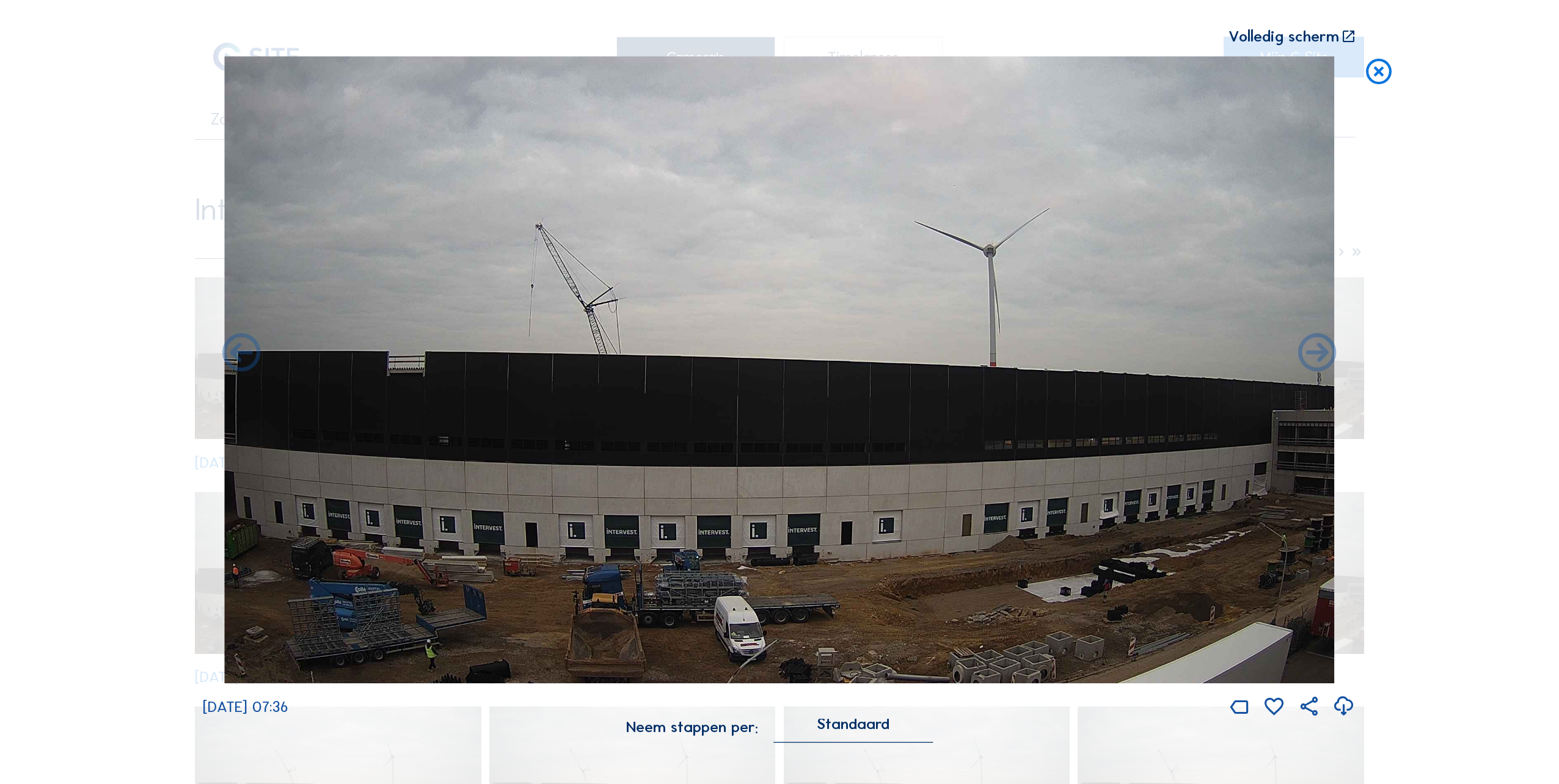
click at [1375, 73] on icon at bounding box center [1379, 72] width 31 height 32
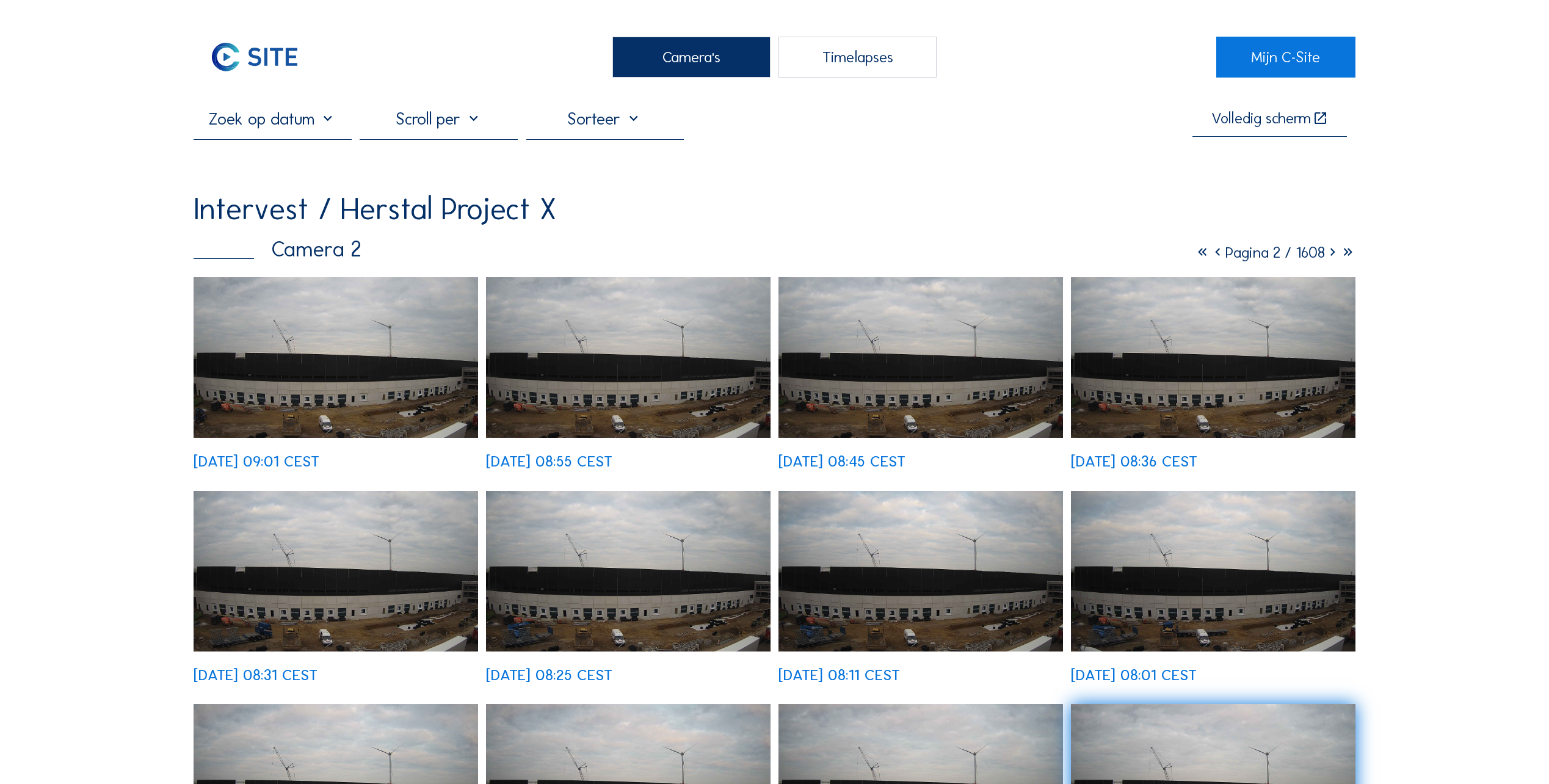
click at [324, 384] on img at bounding box center [335, 358] width 284 height 160
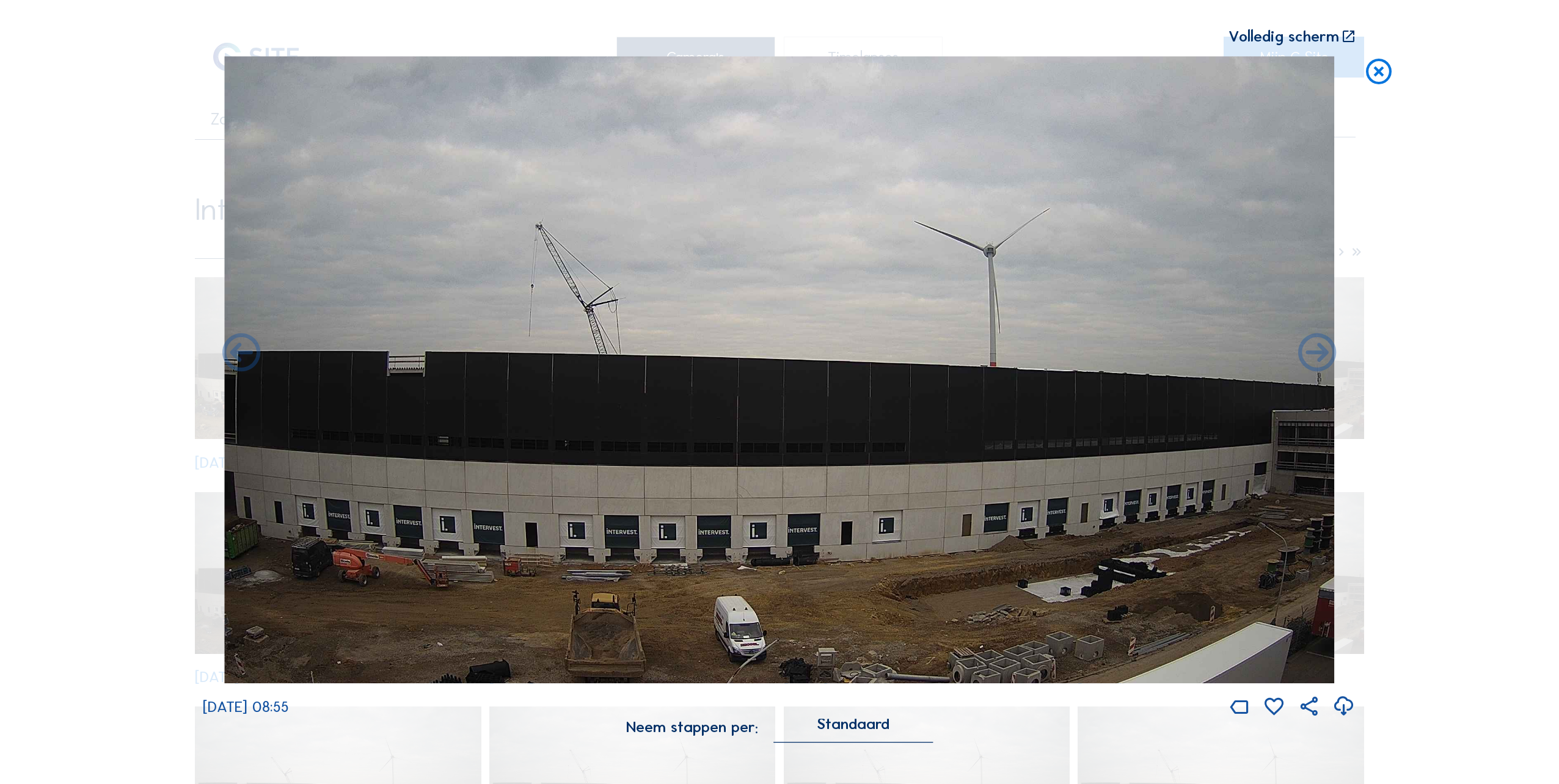
click at [1385, 72] on icon at bounding box center [1379, 72] width 31 height 32
